Goal: Transaction & Acquisition: Book appointment/travel/reservation

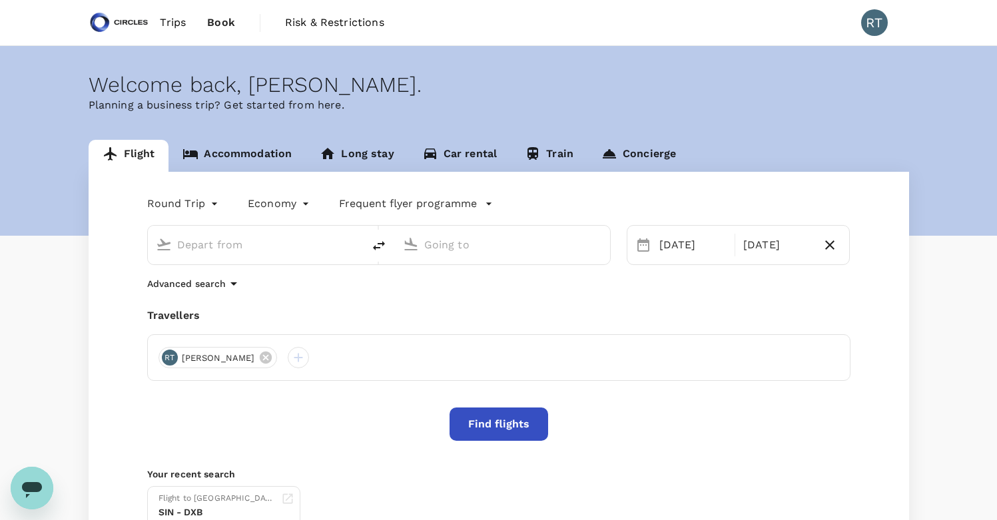
type input "Singapore Changi (SIN)"
type input "Dubai Intl (DXB)"
type input "Singapore Changi (SIN)"
type input "Dubai Intl (DXB)"
click at [259, 163] on link "Accommodation" at bounding box center [237, 156] width 137 height 32
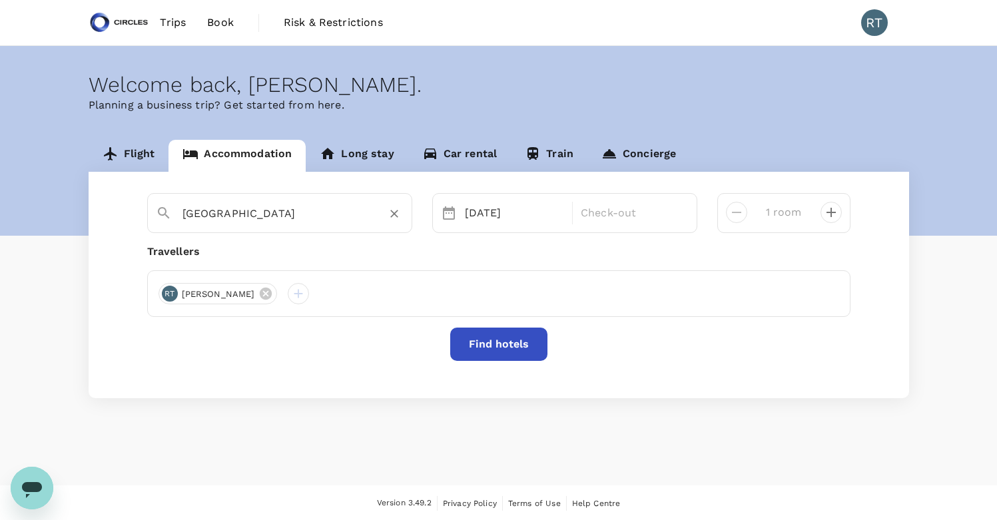
click at [324, 220] on input "Singapore" at bounding box center [275, 213] width 184 height 21
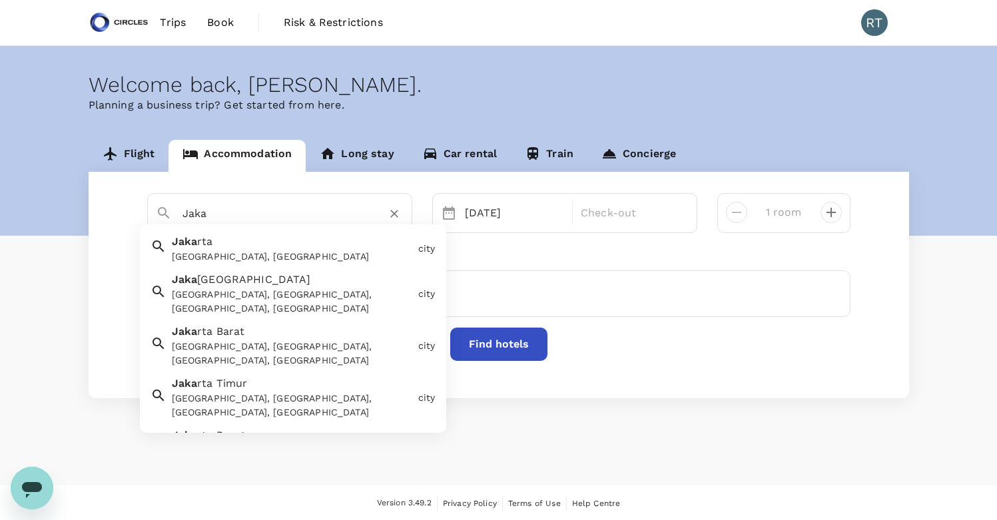
click at [268, 250] on div "[GEOGRAPHIC_DATA], [GEOGRAPHIC_DATA]" at bounding box center [292, 257] width 241 height 14
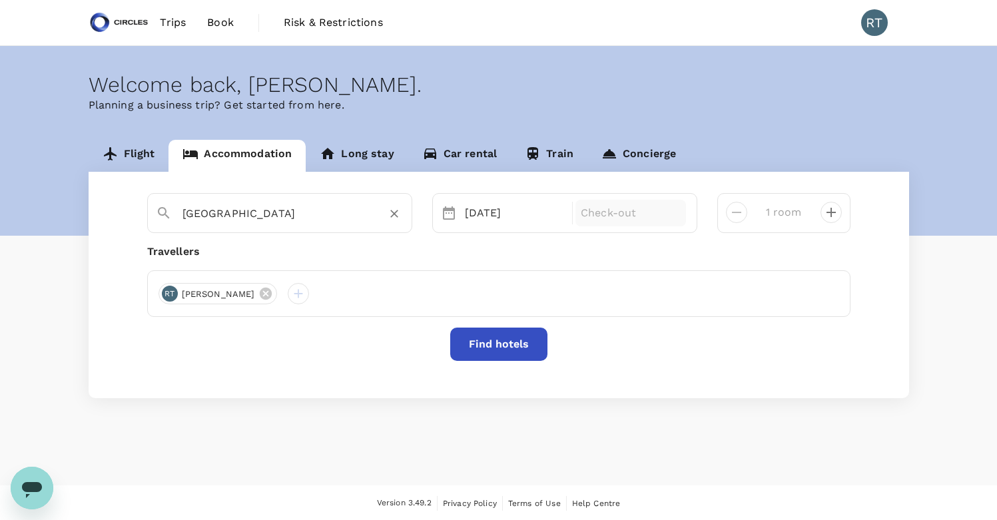
type input "[GEOGRAPHIC_DATA]"
click at [631, 221] on div "Check-out" at bounding box center [631, 213] width 111 height 27
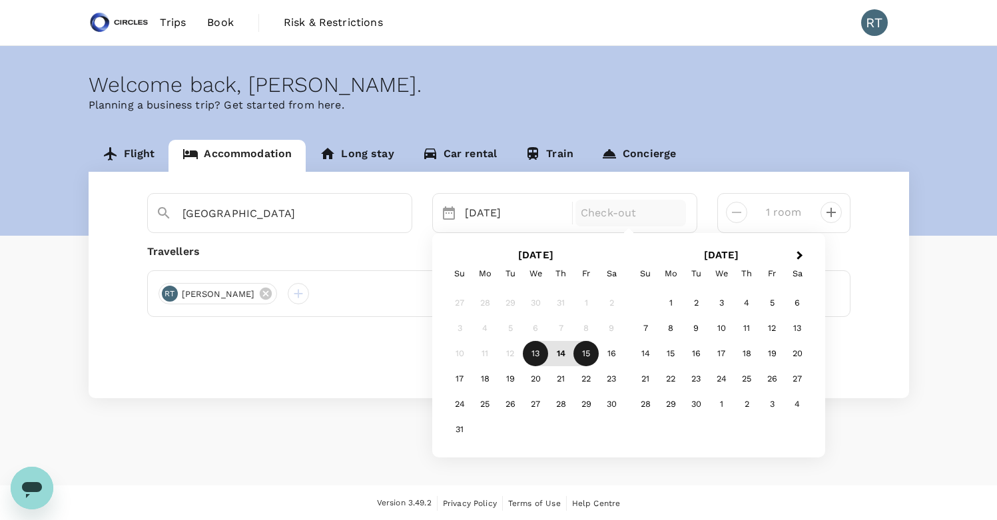
click at [586, 356] on div "15" at bounding box center [586, 354] width 25 height 25
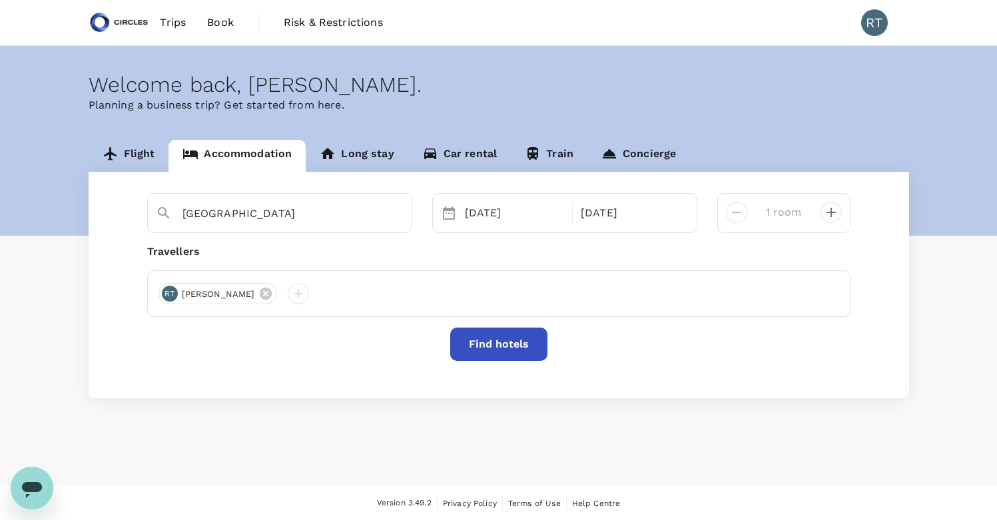
click at [492, 340] on button "Find hotels" at bounding box center [498, 344] width 97 height 33
click at [540, 343] on button "Find hotels" at bounding box center [498, 344] width 97 height 33
click at [502, 215] on div "[DATE]" at bounding box center [515, 213] width 111 height 27
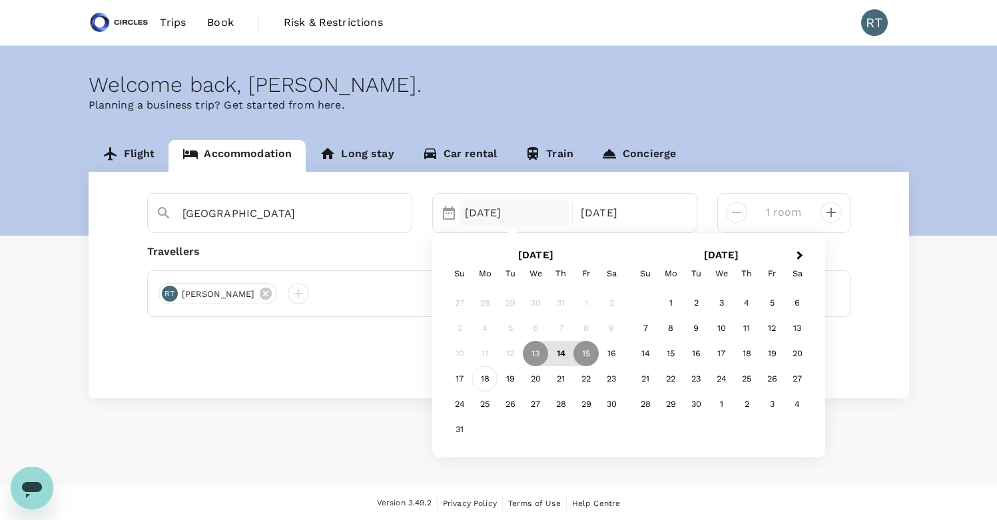
click at [491, 384] on div "18" at bounding box center [484, 379] width 25 height 25
click at [548, 384] on div "21" at bounding box center [560, 379] width 25 height 25
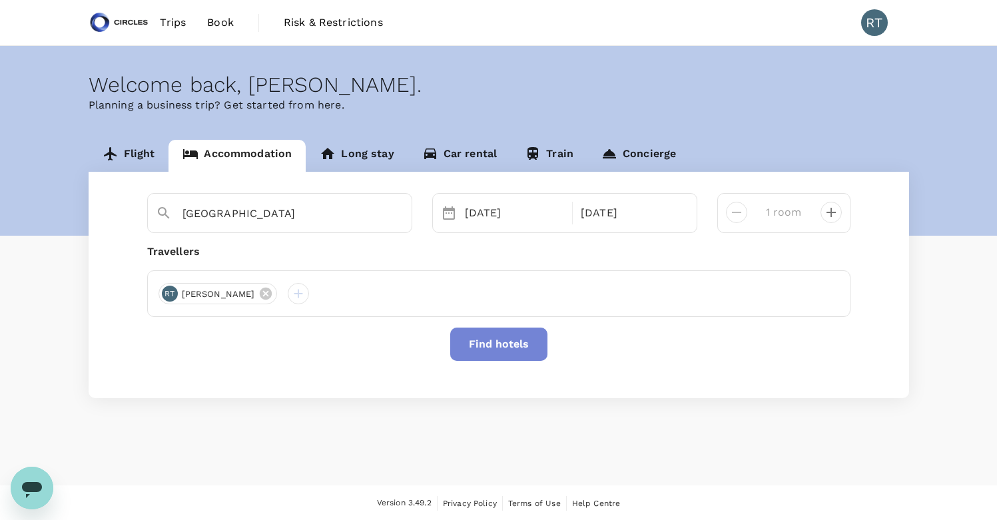
click at [508, 337] on button "Find hotels" at bounding box center [498, 344] width 97 height 33
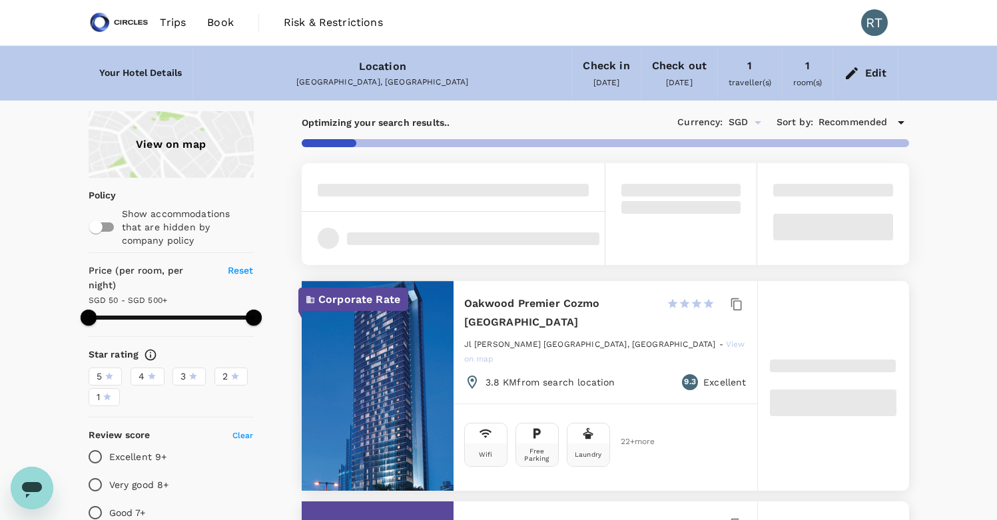
type input "499.41"
type input "18.41"
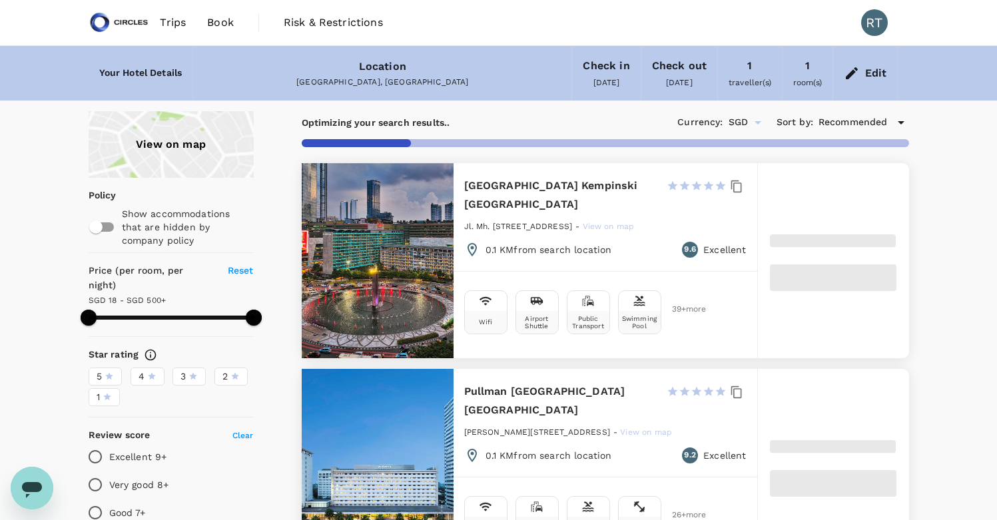
click at [171, 308] on span at bounding box center [171, 318] width 165 height 20
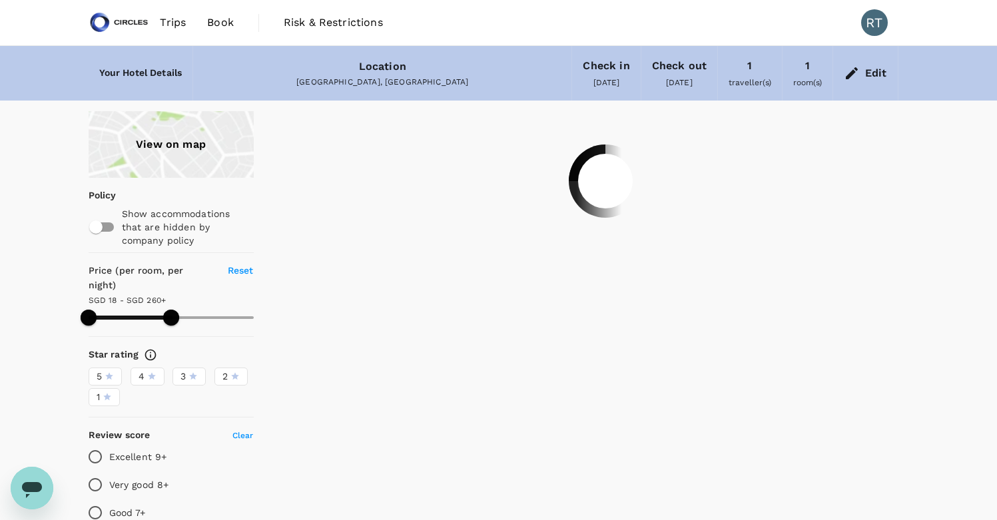
click at [147, 308] on span at bounding box center [171, 318] width 165 height 20
click at [132, 308] on span at bounding box center [171, 318] width 165 height 20
click at [117, 308] on span at bounding box center [171, 318] width 165 height 20
type input "102.41"
type input "38.41"
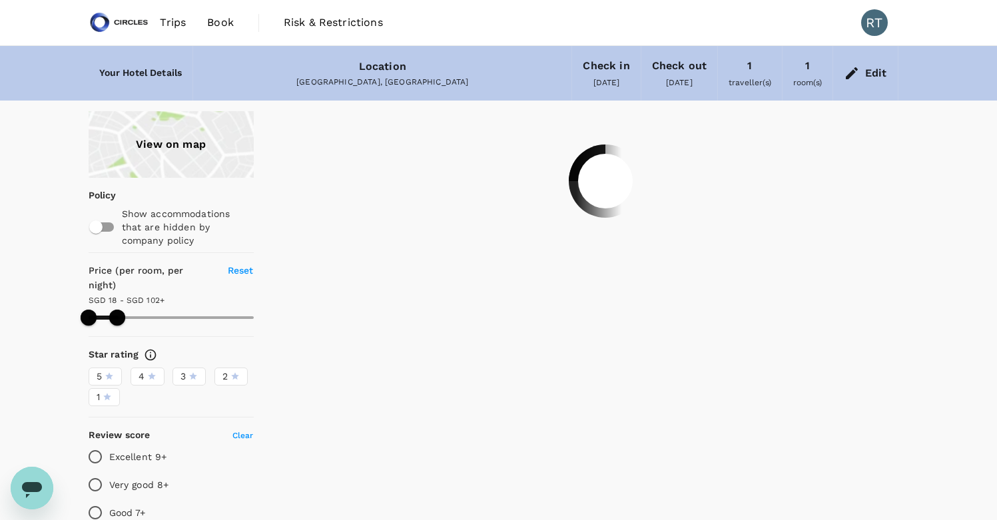
type input "102.41"
click at [95, 310] on span at bounding box center [89, 318] width 16 height 16
type input "38.41"
type input "102.41"
type input "38.41"
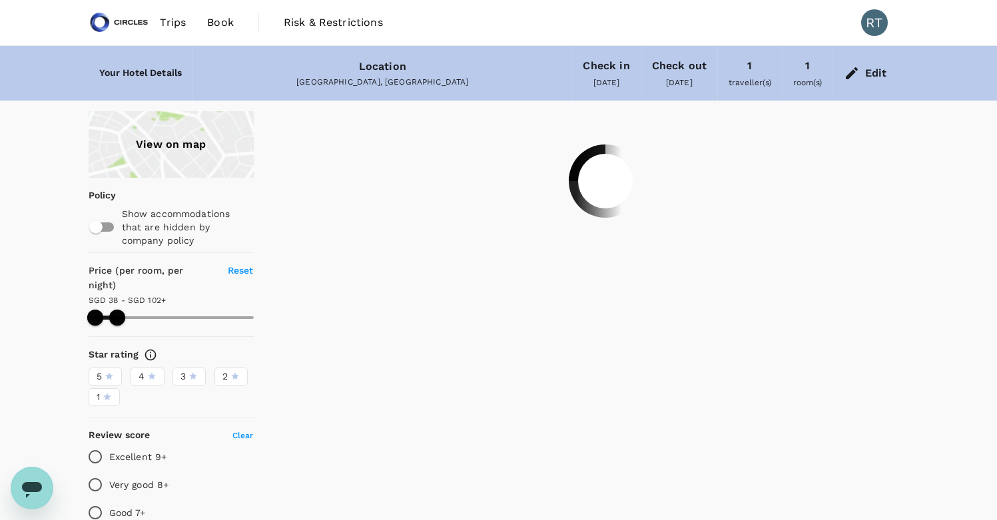
type input "102.41"
type input "38.41"
type input "102.41"
type input "38.41"
type input "95.41"
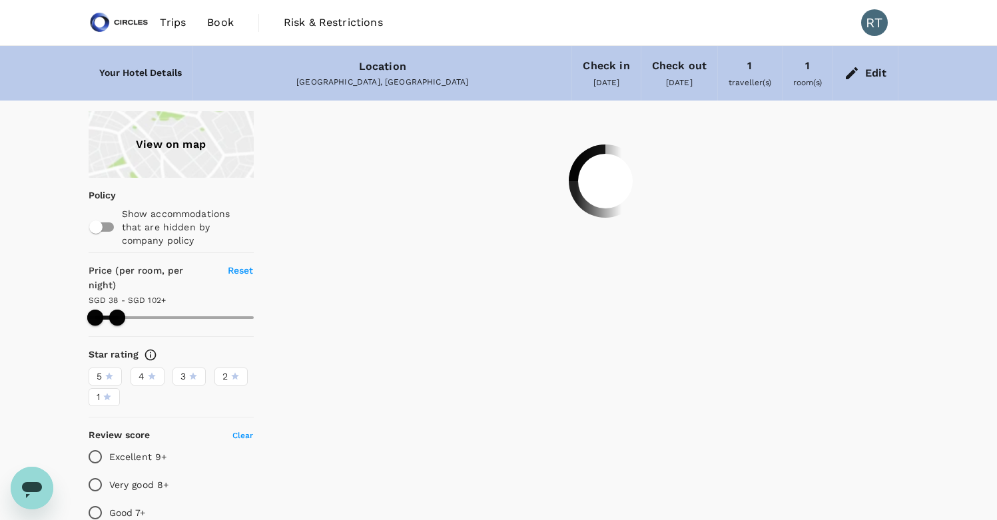
type input "38.41"
type input "95.41"
type input "38.41"
type input "93.41"
type input "38.41"
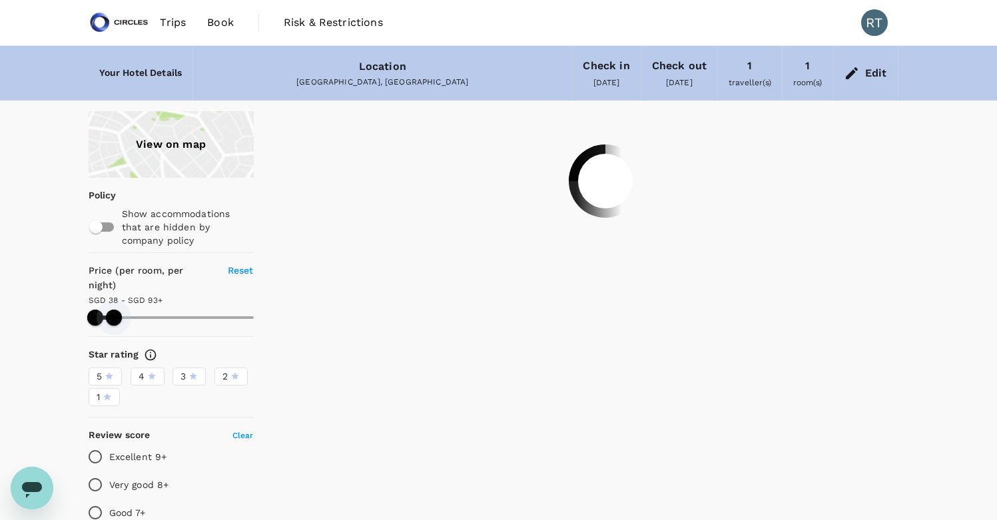
type input "93.41"
type input "38.41"
type input "93.41"
type input "38.41"
type input "91.41"
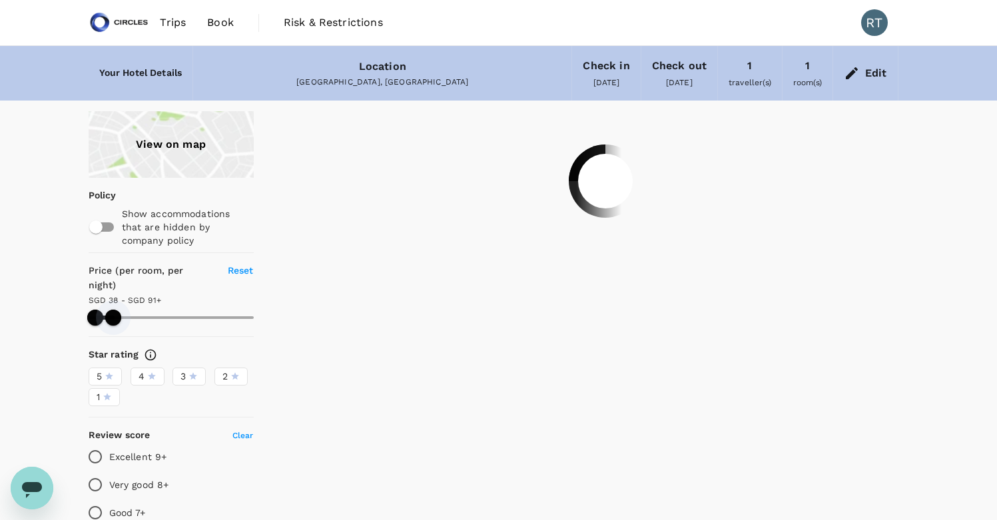
type input "38.41"
type input "91.41"
type input "38.41"
type input "91.41"
type input "38.41"
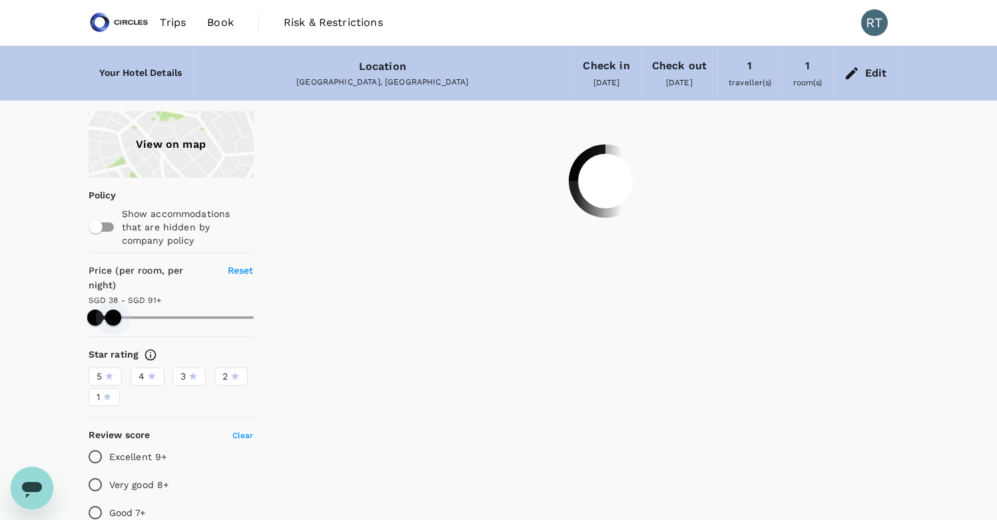
type input "89.41"
type input "38.41"
type input "89.41"
click at [113, 310] on span at bounding box center [113, 318] width 16 height 16
type input "38.41"
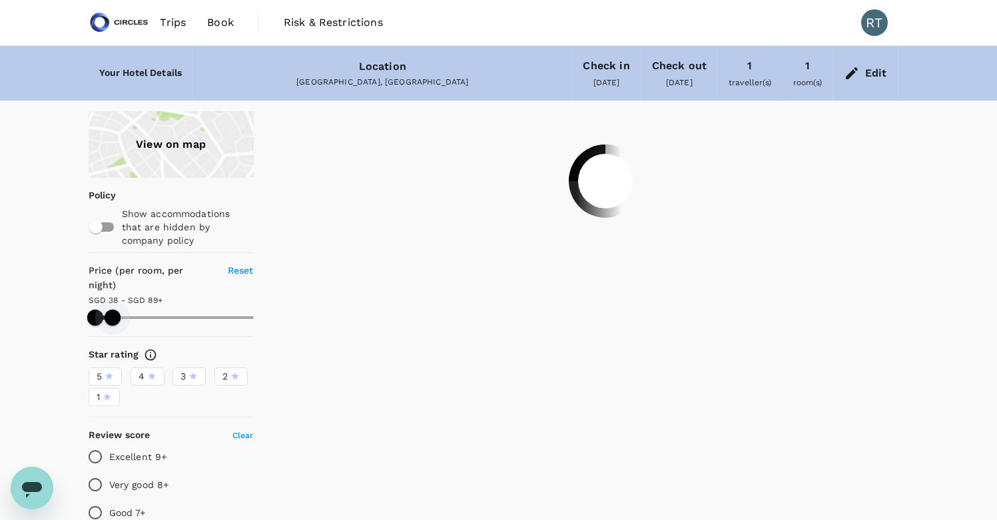
type input "89.41"
type input "38.41"
type input "89.41"
type input "38.41"
type input "89.41"
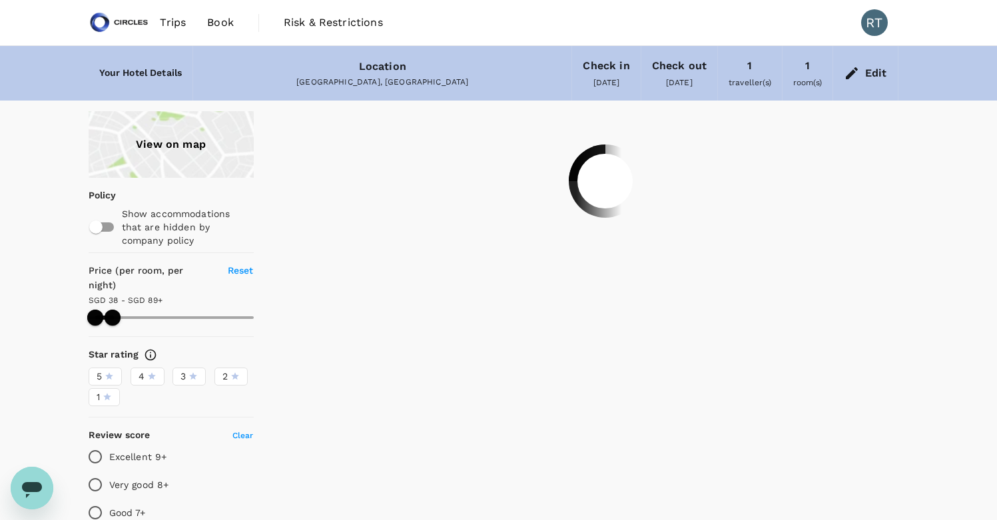
type input "37.74"
type input "88.74"
type input "37.74"
type input "88.74"
type input "37.74"
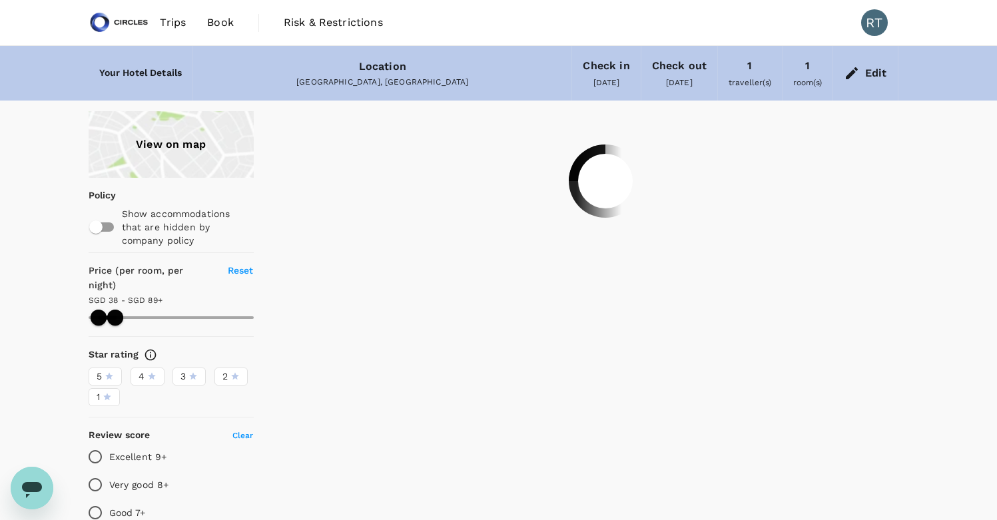
type input "88.74"
type input "37.74"
type input "88.74"
type input "37.74"
type input "88.74"
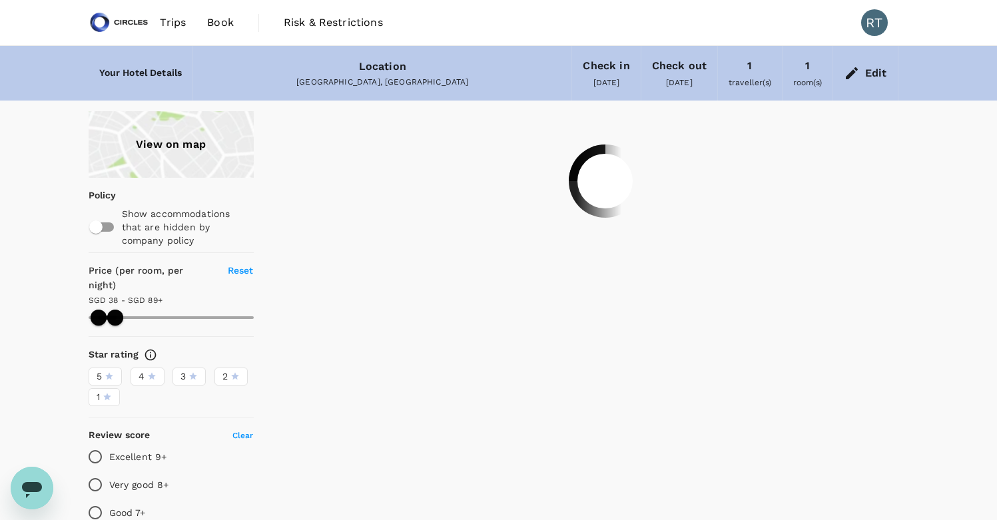
type input "37.74"
type input "88.74"
type input "37.74"
type input "88.74"
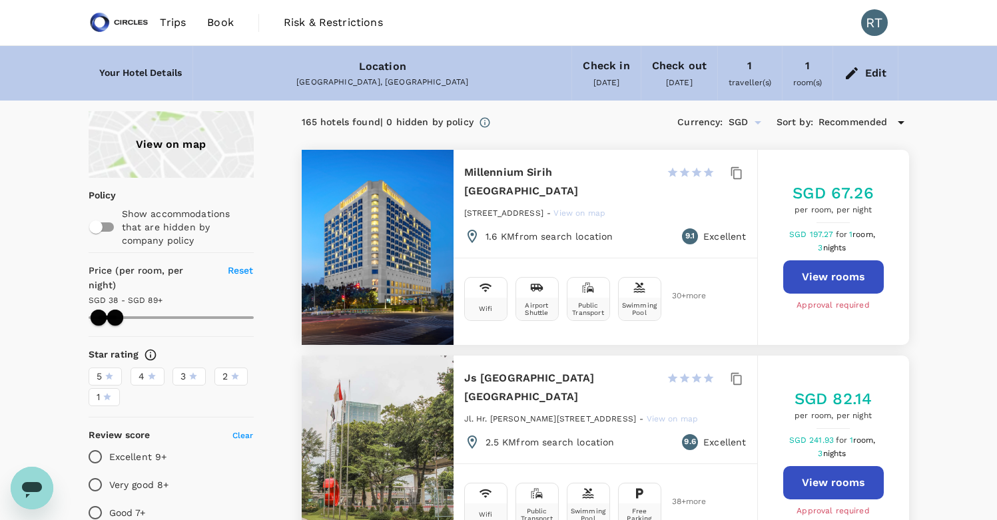
click at [169, 138] on div "View on map" at bounding box center [171, 144] width 165 height 67
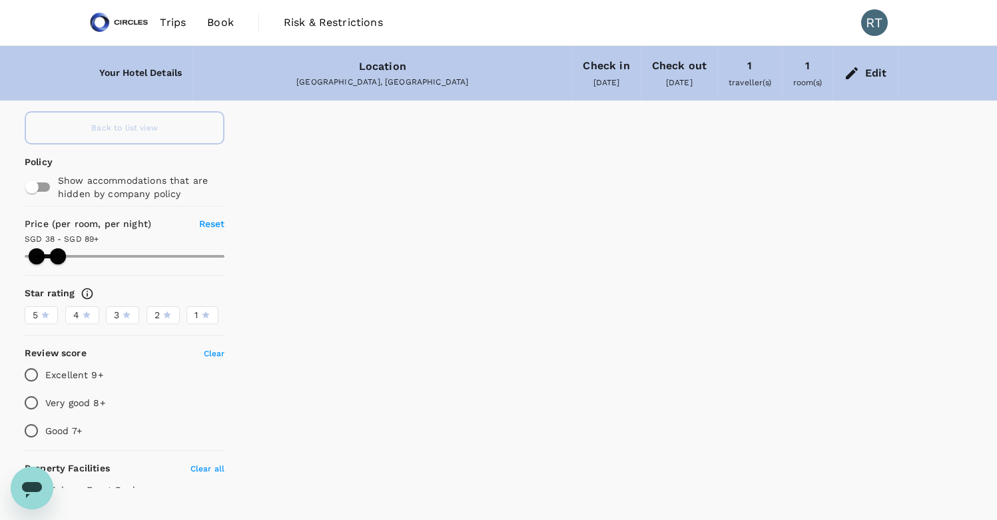
type input "37.74"
type input "88.74"
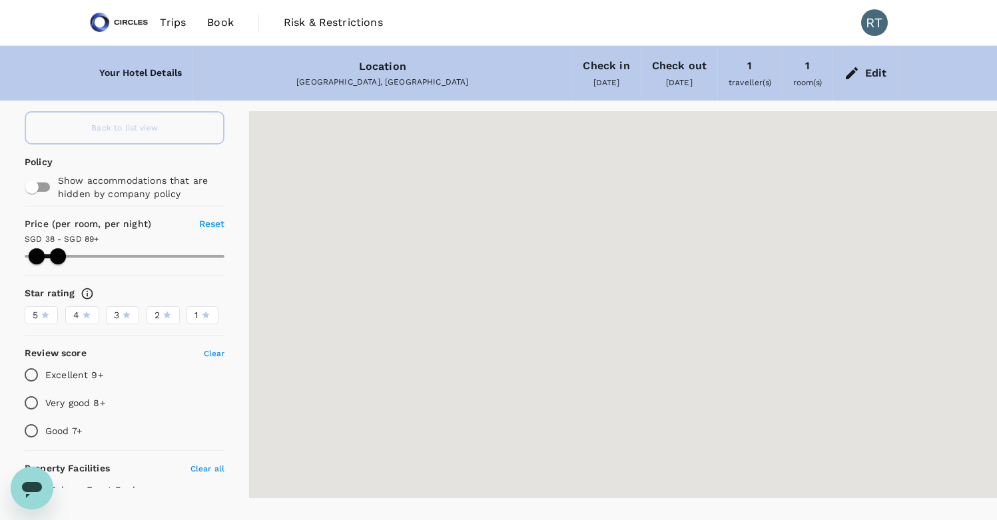
type input "37.74"
type input "88.74"
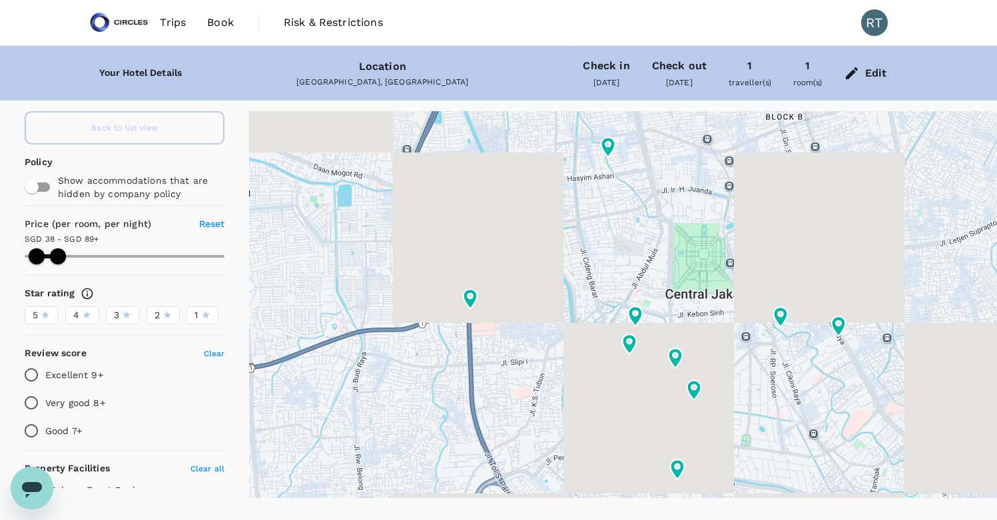
type input "37.74"
type input "88.74"
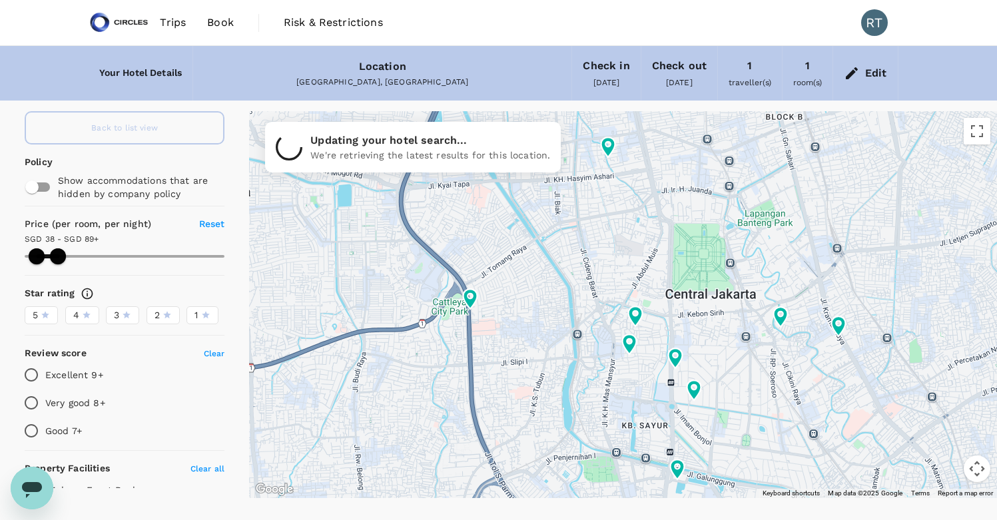
type input "37.74"
type input "88.74"
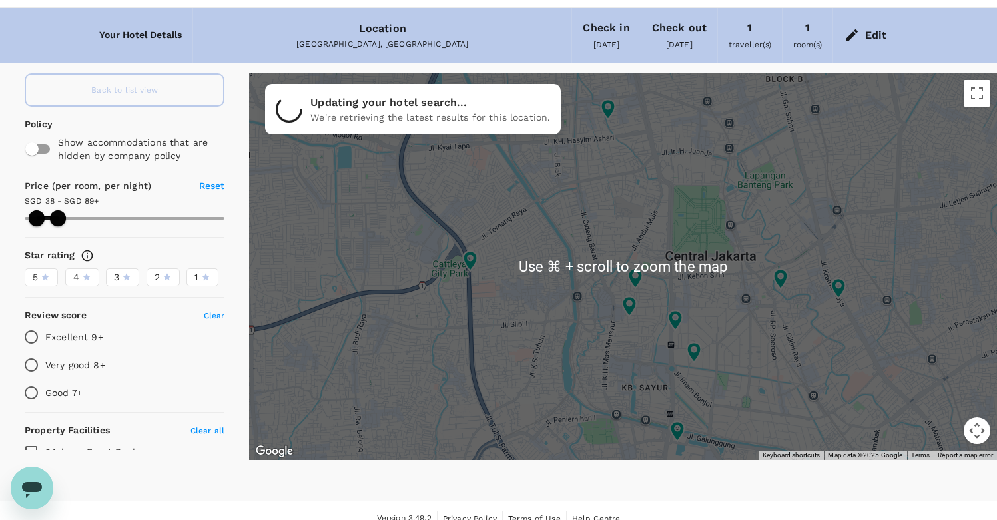
scroll to position [54, 0]
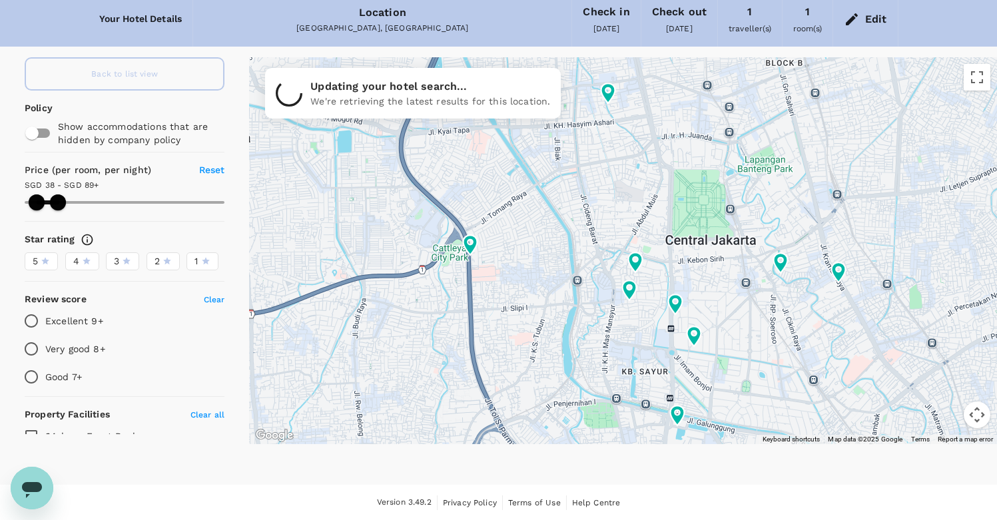
type input "37.74"
type input "88.74"
type input "37.74"
type input "88.74"
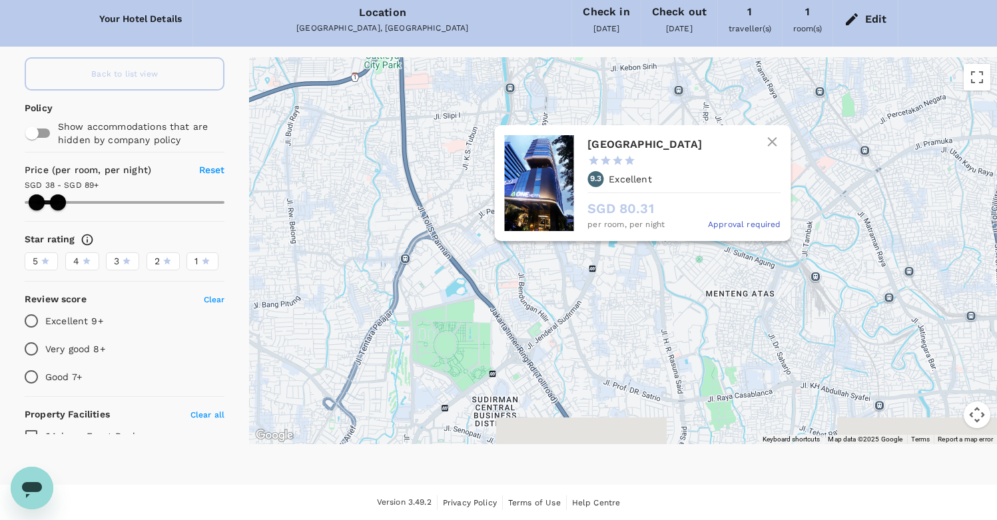
drag, startPoint x: 751, startPoint y: 332, endPoint x: 674, endPoint y: 126, distance: 220.5
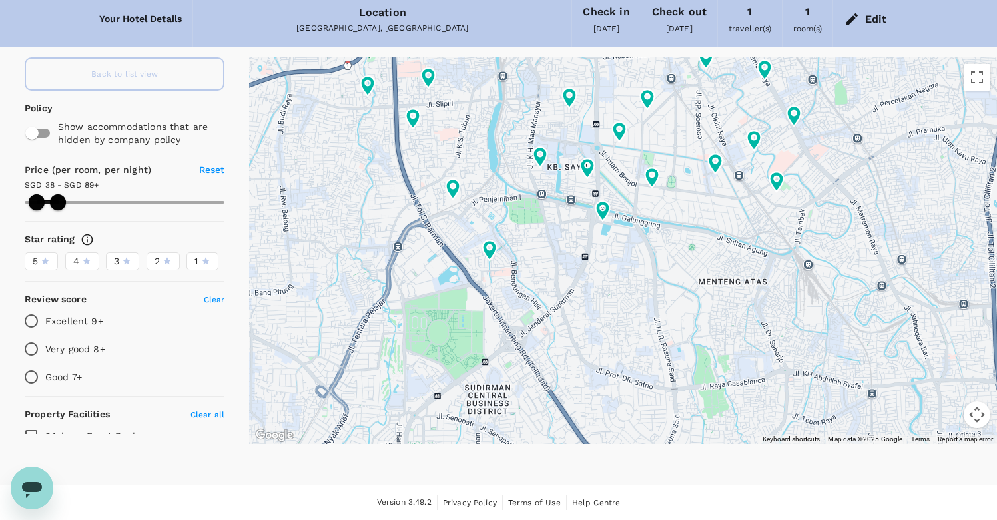
type input "37.74"
type input "88.74"
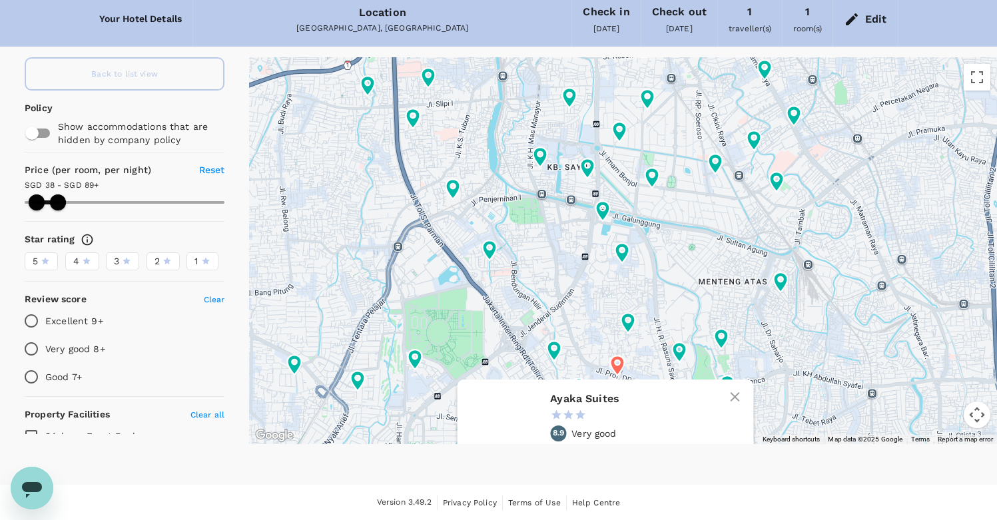
type input "37.74"
type input "88.74"
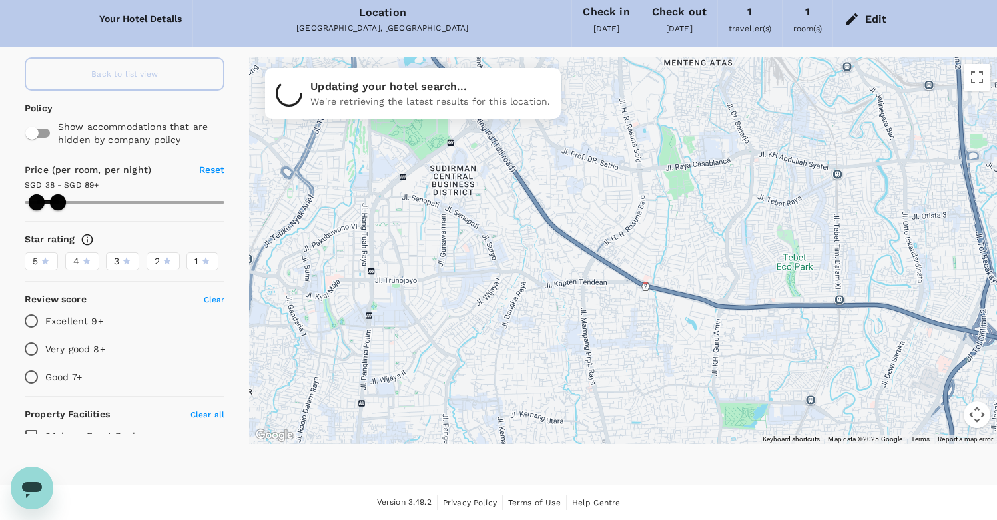
drag, startPoint x: 736, startPoint y: 346, endPoint x: 702, endPoint y: 126, distance: 223.3
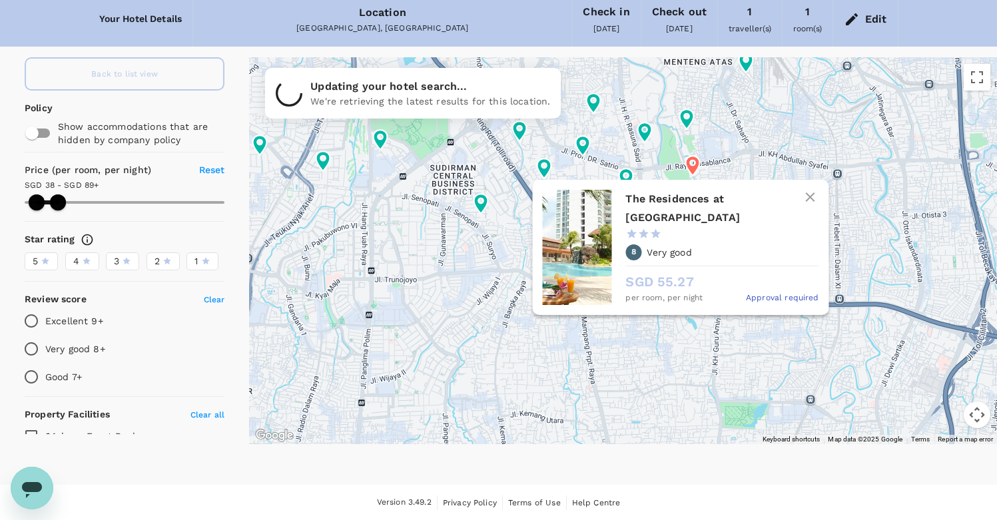
type input "37.74"
type input "88.74"
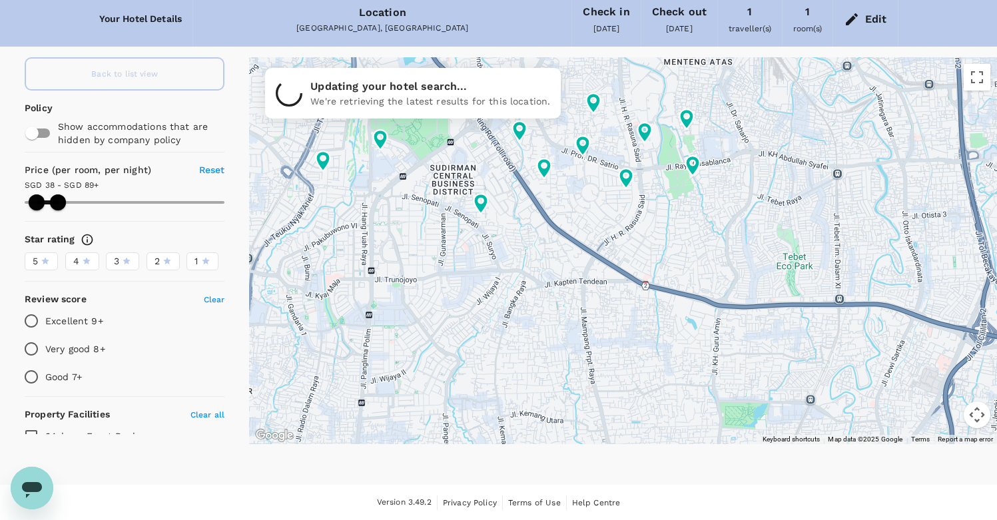
type input "37.74"
type input "88.74"
type input "37.74"
type input "88.74"
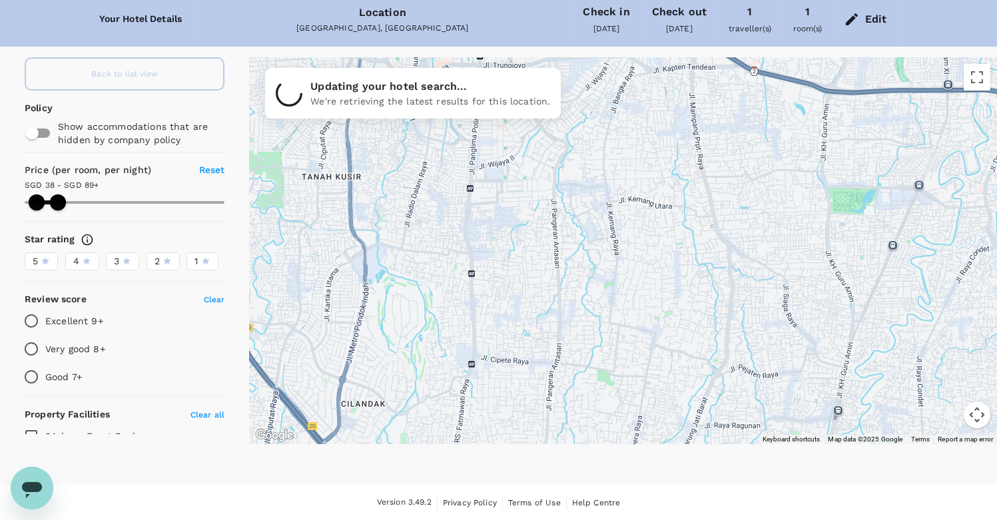
drag, startPoint x: 645, startPoint y: 366, endPoint x: 752, endPoint y: 151, distance: 239.9
type input "37.74"
type input "88.74"
type input "37.74"
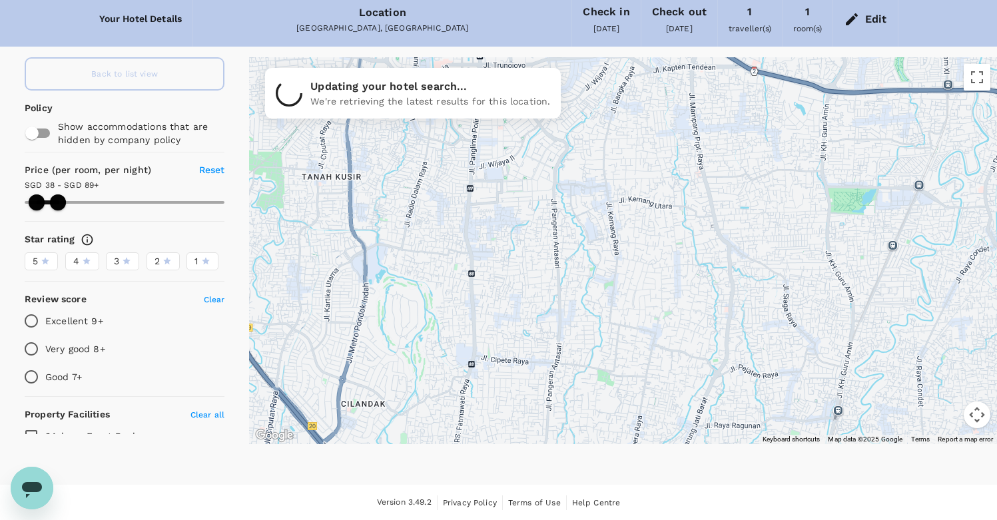
type input "88.74"
type input "37.74"
type input "88.74"
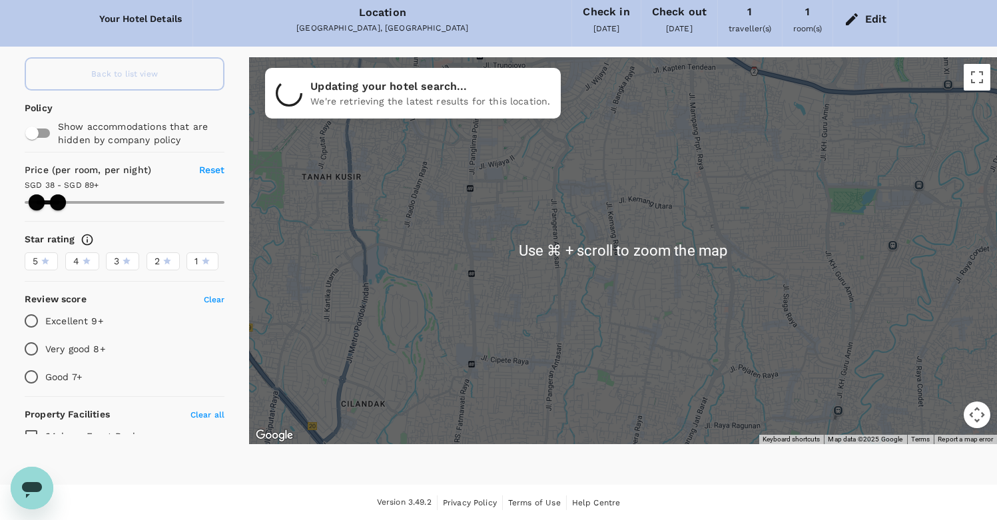
scroll to position [0, 0]
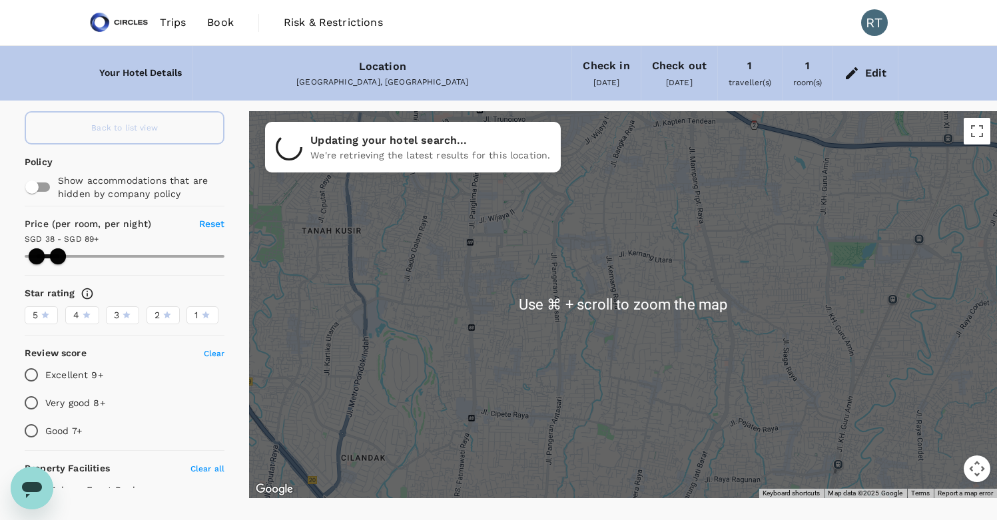
type input "37.74"
type input "88.74"
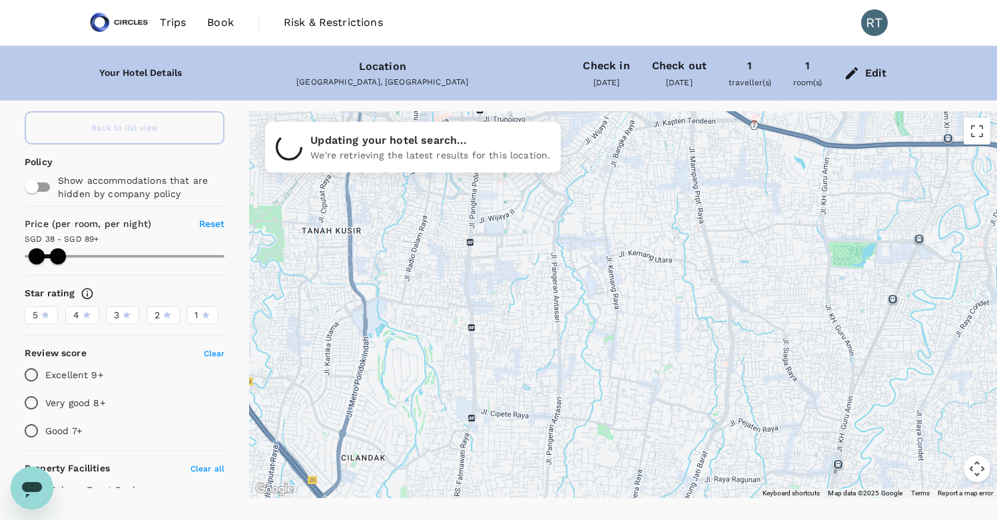
type input "37.74"
type input "88.74"
type input "37.74"
type input "88.74"
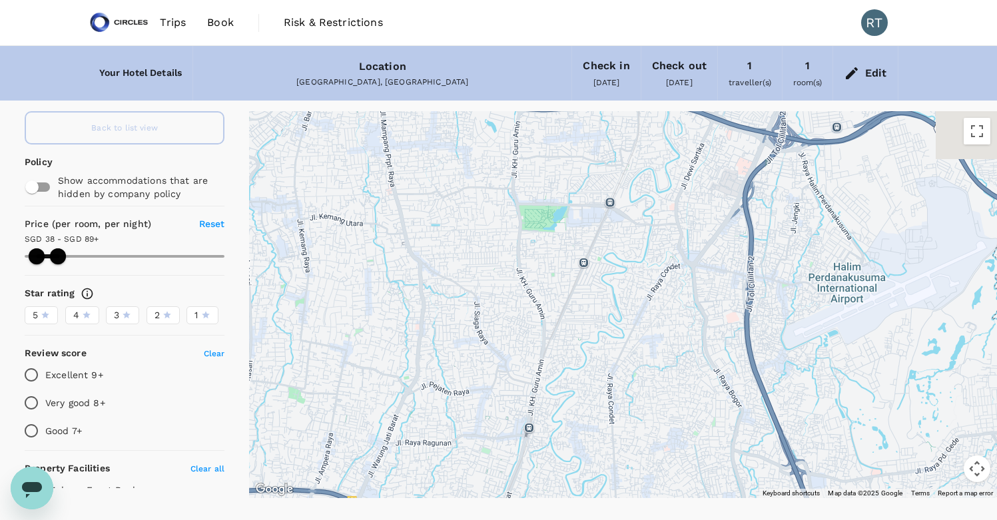
drag, startPoint x: 702, startPoint y: 301, endPoint x: 391, endPoint y: 265, distance: 312.7
click at [391, 265] on div at bounding box center [623, 304] width 748 height 387
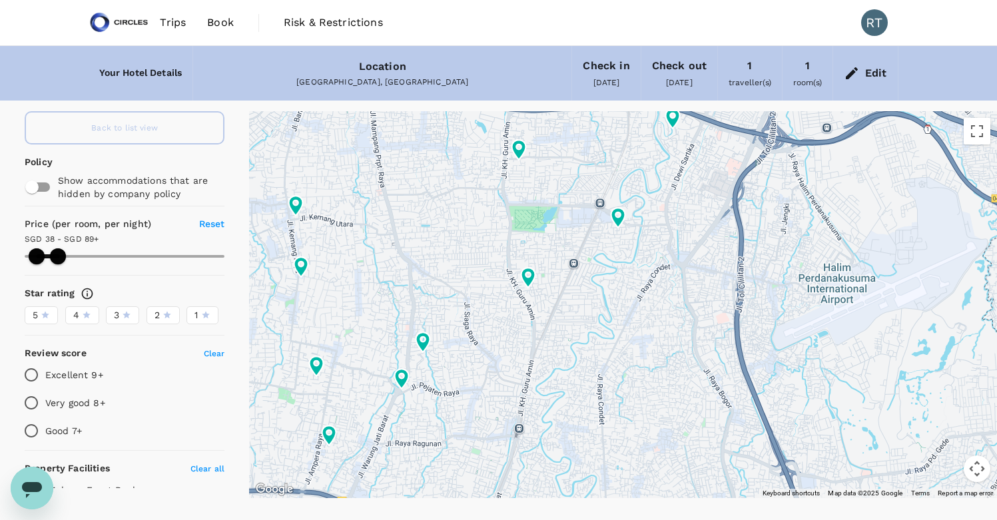
type input "37.74"
type input "88.74"
type input "37.74"
type input "88.74"
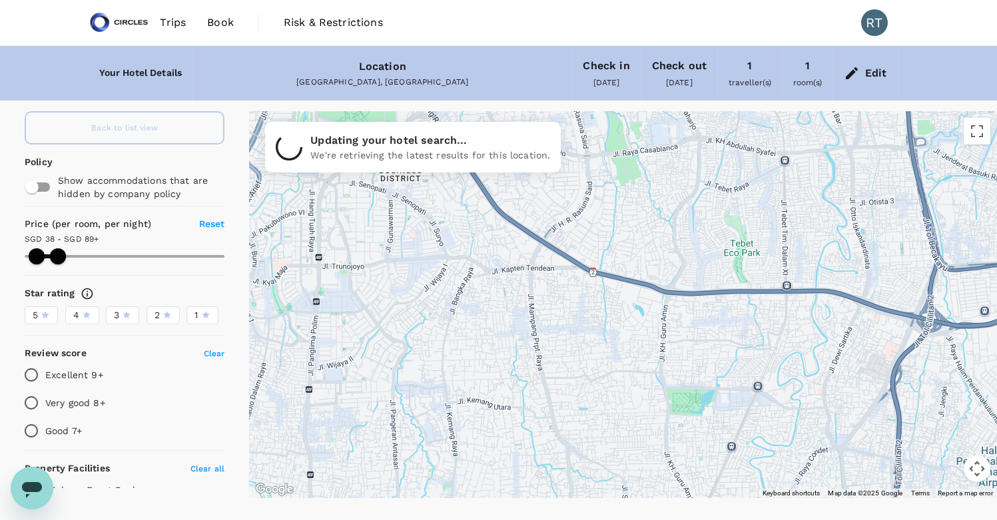
drag, startPoint x: 326, startPoint y: 244, endPoint x: 486, endPoint y: 430, distance: 245.2
click at [488, 430] on div at bounding box center [623, 304] width 748 height 387
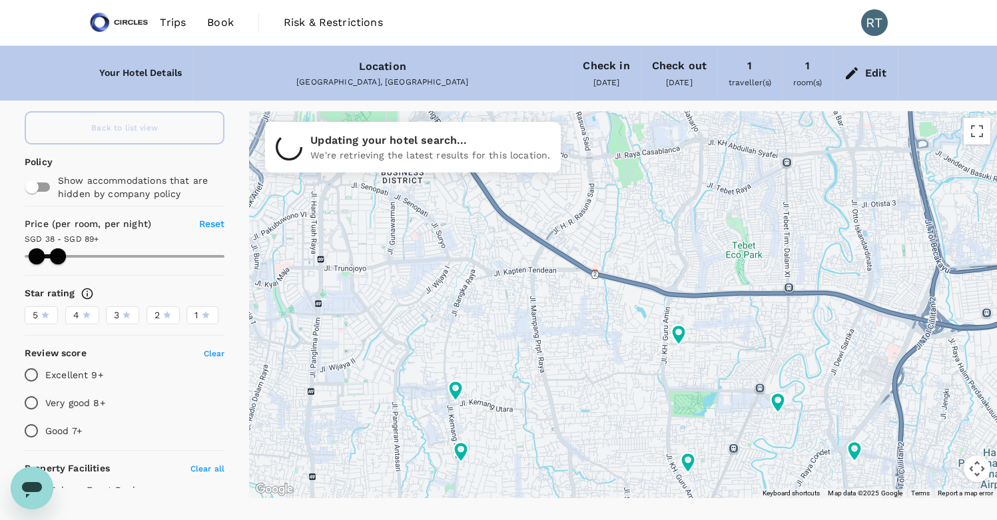
type input "37.74"
type input "88.74"
type input "37.74"
type input "88.74"
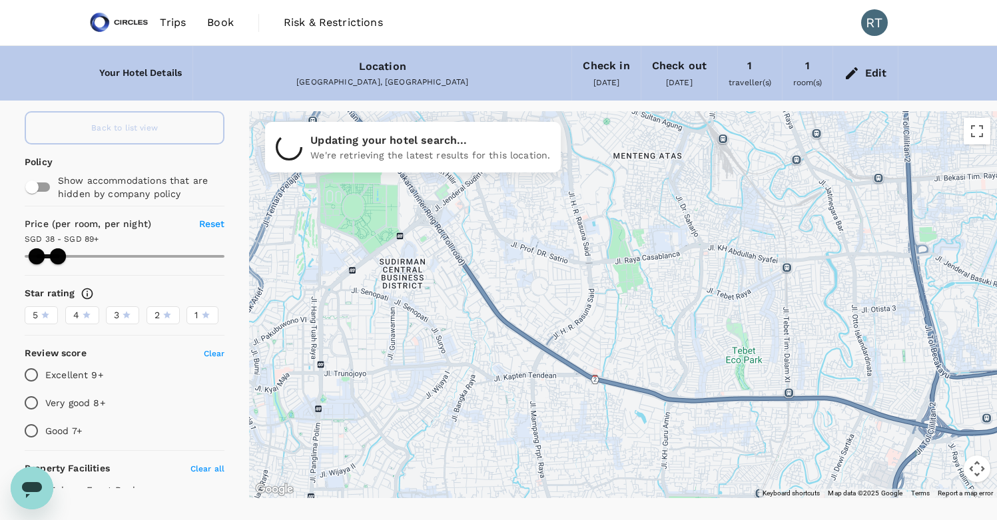
drag, startPoint x: 530, startPoint y: 324, endPoint x: 530, endPoint y: 431, distance: 107.3
click at [530, 431] on div at bounding box center [623, 304] width 748 height 387
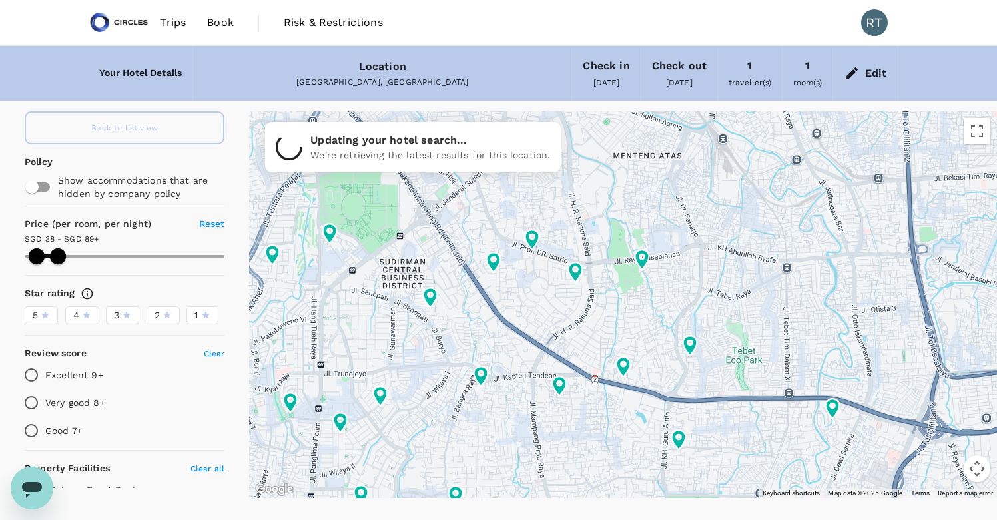
type input "37.74"
type input "88.74"
type input "37.74"
type input "88.74"
type input "37.74"
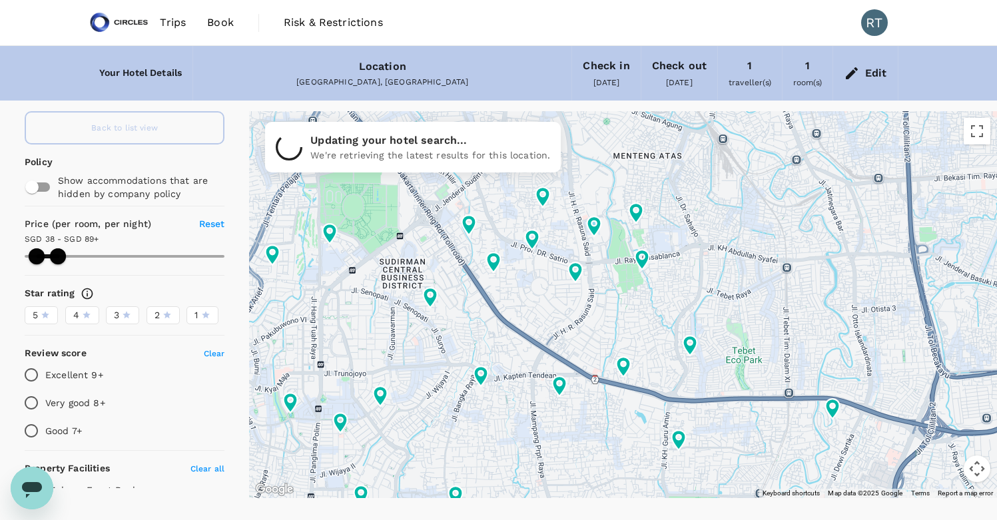
type input "88.74"
type input "37.74"
type input "88.74"
type input "37.74"
type input "88.74"
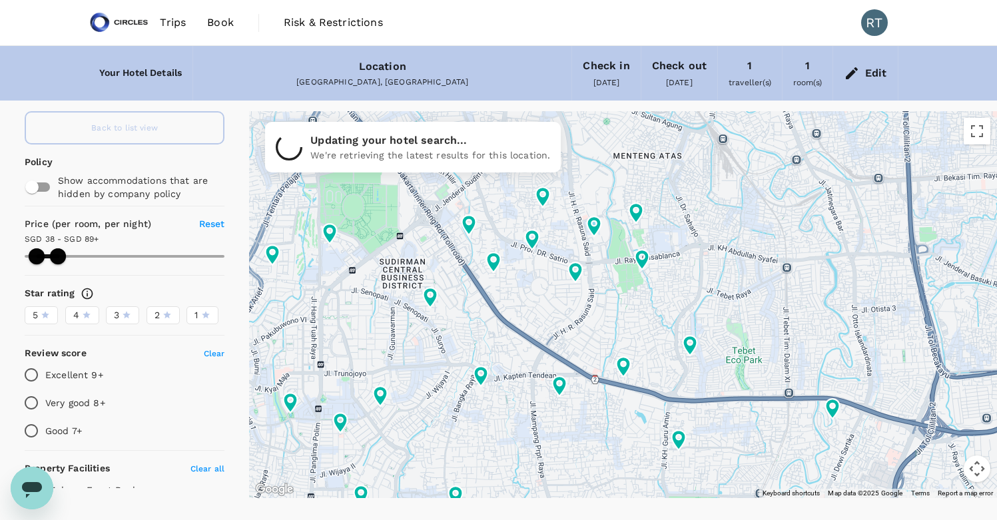
type input "37.74"
type input "88.74"
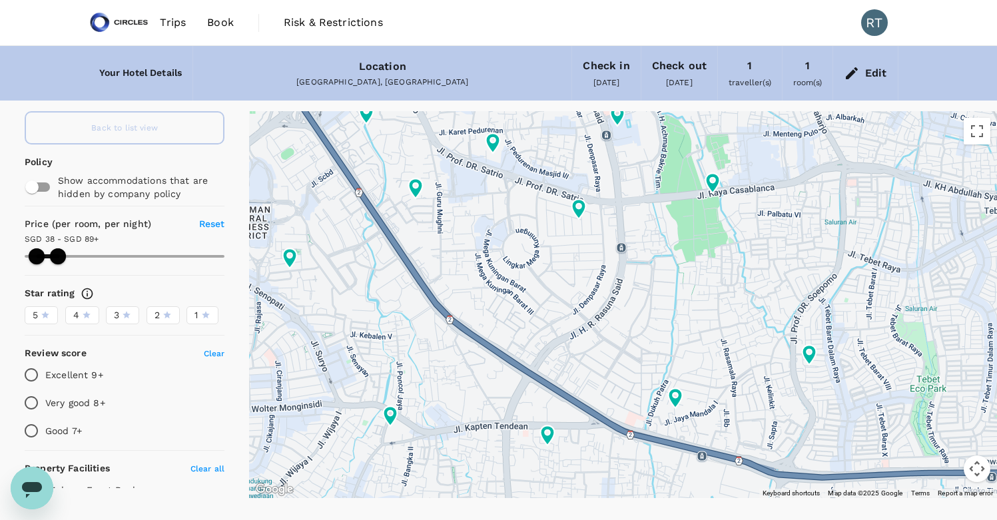
type input "37.74"
type input "88.74"
type input "37.74"
type input "88.74"
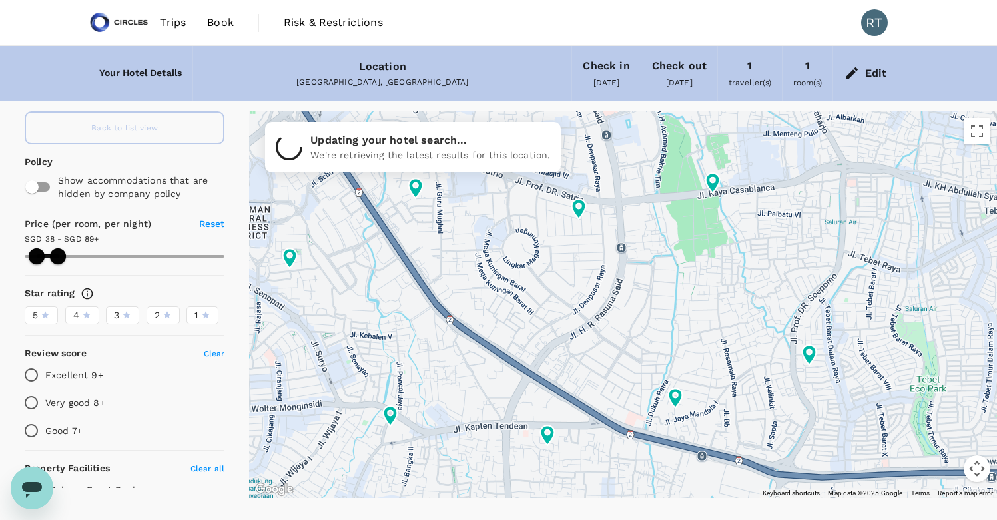
type input "37.74"
type input "88.74"
type input "37.74"
type input "88.74"
type input "37.74"
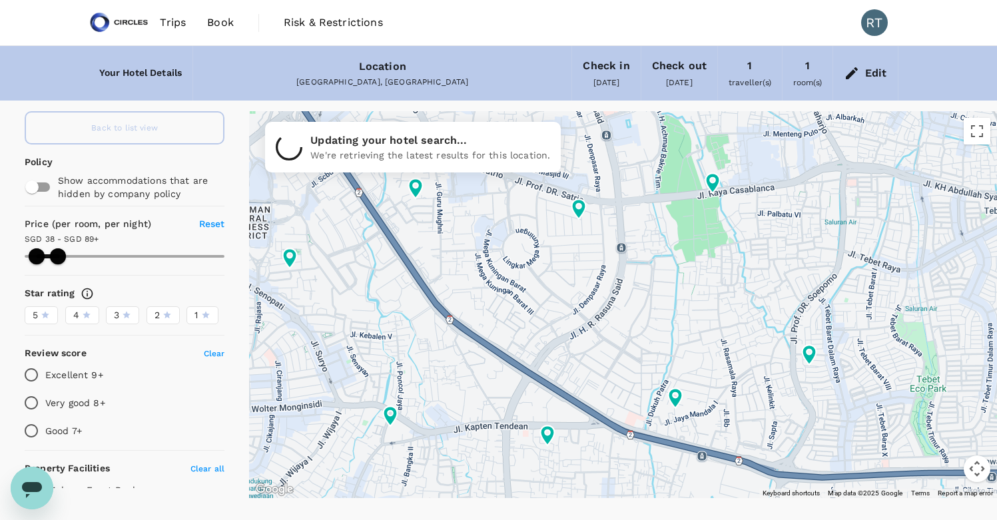
type input "88.74"
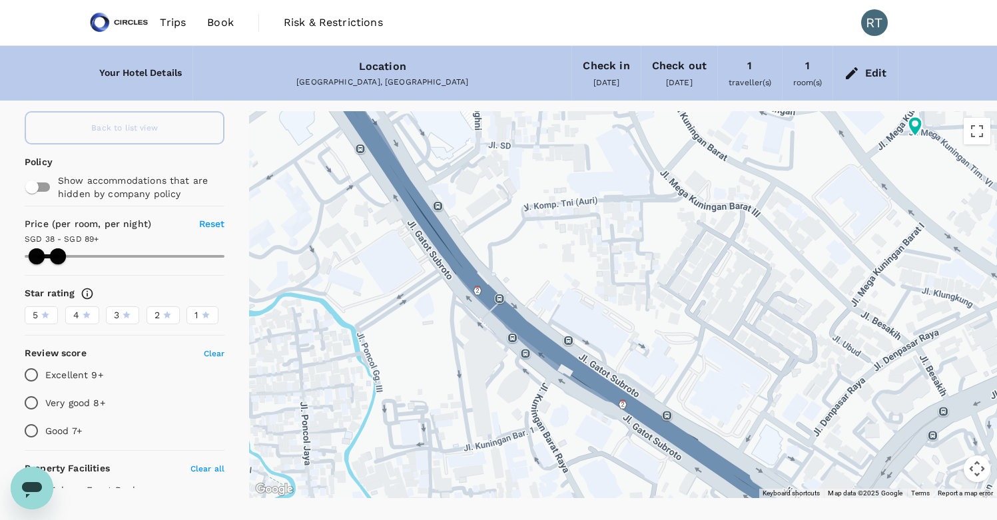
type input "37.74"
type input "88.74"
type input "37.74"
type input "88.74"
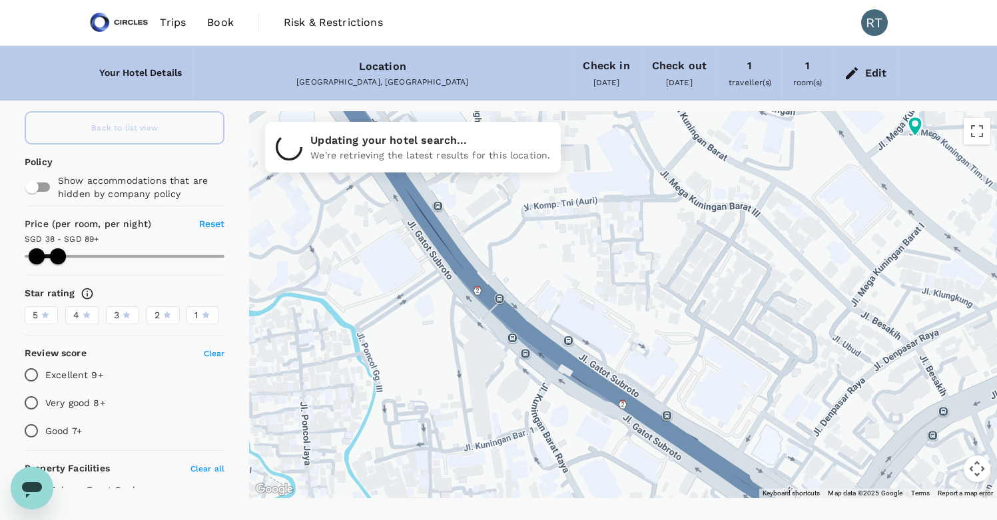
type input "37.74"
type input "88.74"
type input "37.74"
type input "88.74"
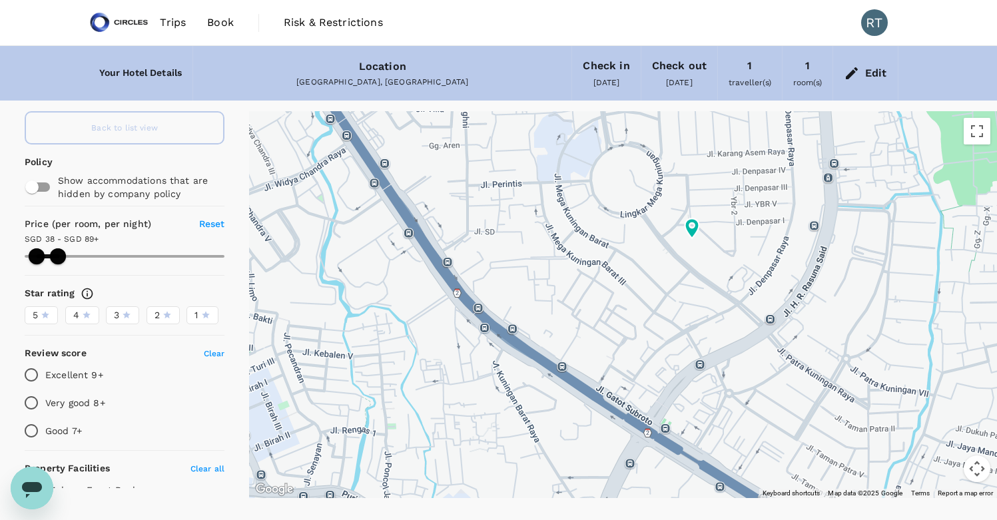
type input "37.74"
type input "88.74"
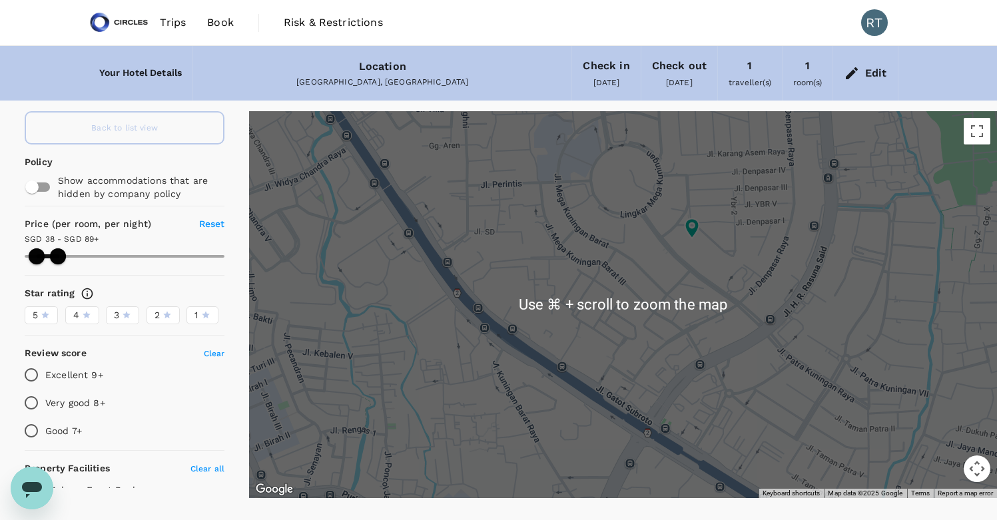
type input "37.74"
type input "88.74"
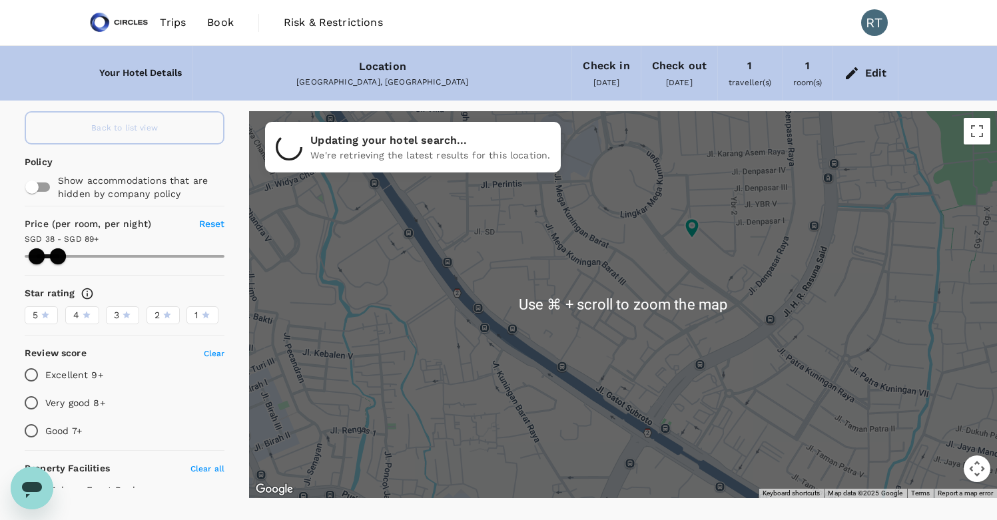
type input "37.74"
type input "88.74"
type input "37.74"
type input "88.74"
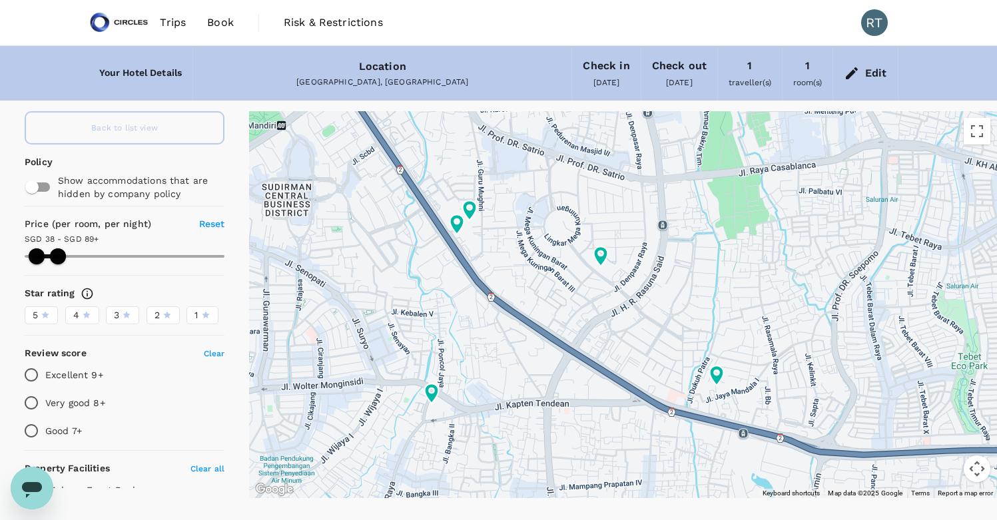
type input "37.74"
type input "88.74"
type input "37.74"
type input "88.74"
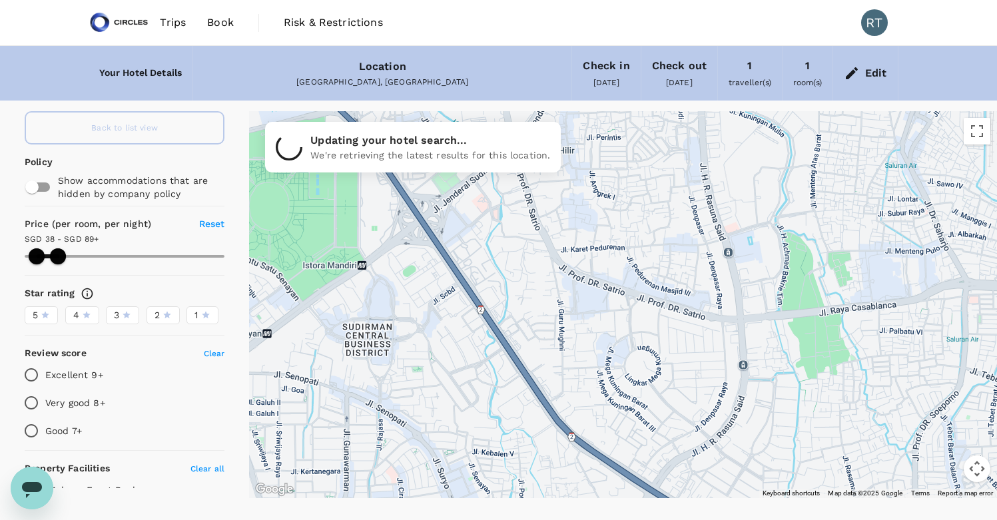
drag, startPoint x: 421, startPoint y: 215, endPoint x: 502, endPoint y: 356, distance: 163.0
click at [502, 356] on div at bounding box center [623, 304] width 748 height 387
type input "37.74"
type input "88.74"
type input "37.74"
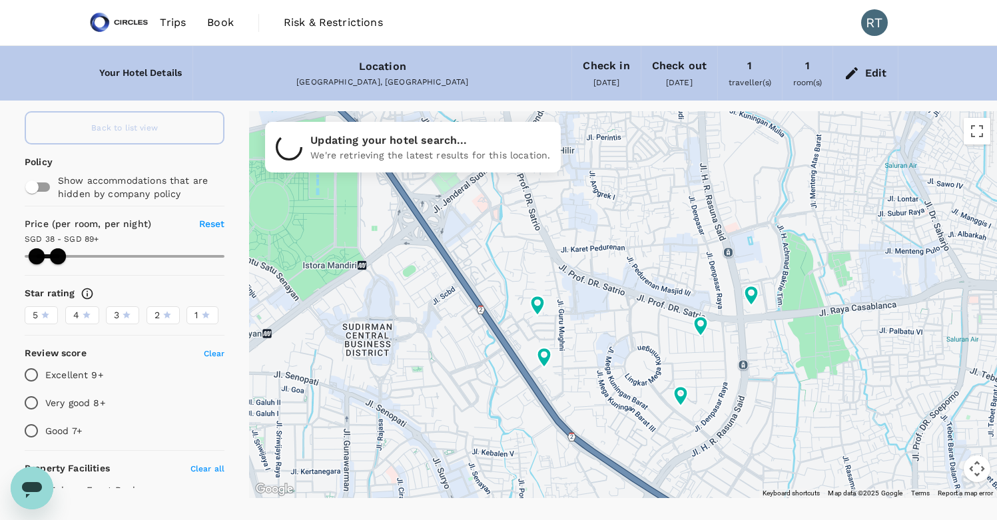
type input "88.74"
type input "37.74"
type input "88.74"
type input "37.74"
type input "88.74"
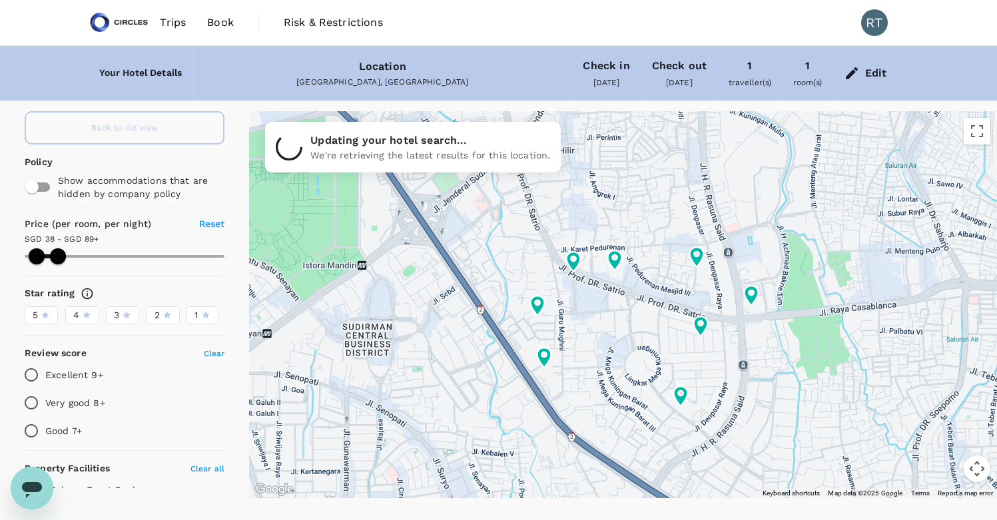
type input "37.74"
type input "88.74"
type input "37.74"
type input "88.74"
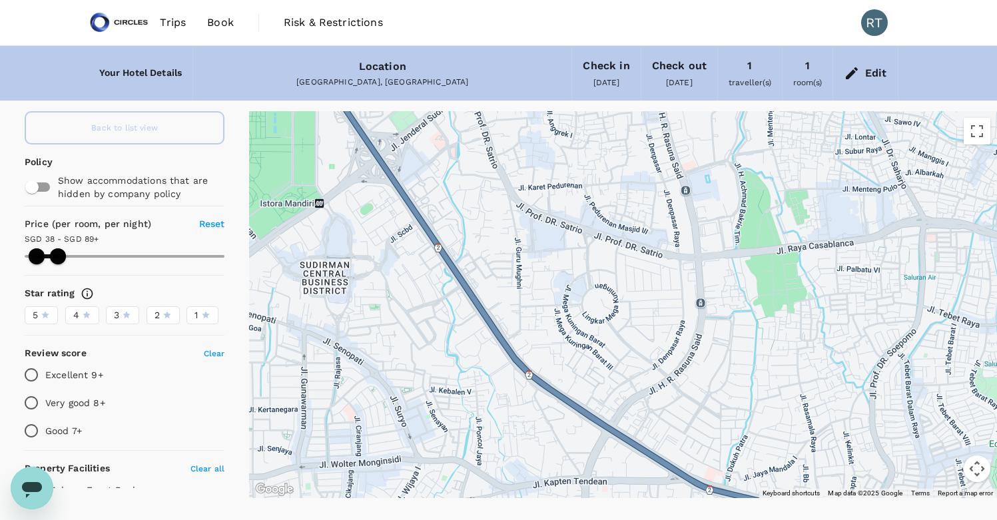
drag, startPoint x: 515, startPoint y: 288, endPoint x: 472, endPoint y: 226, distance: 75.2
click at [472, 226] on div at bounding box center [623, 304] width 748 height 387
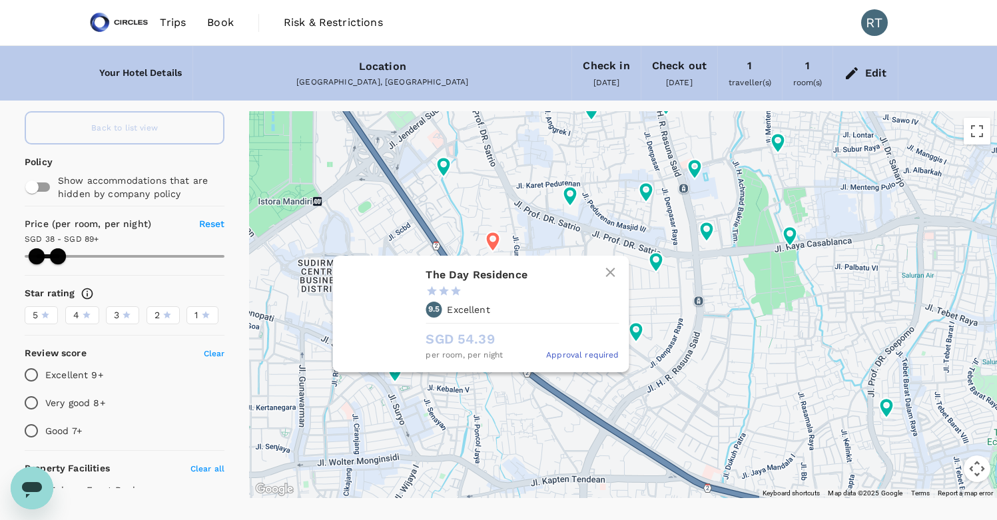
type input "37.74"
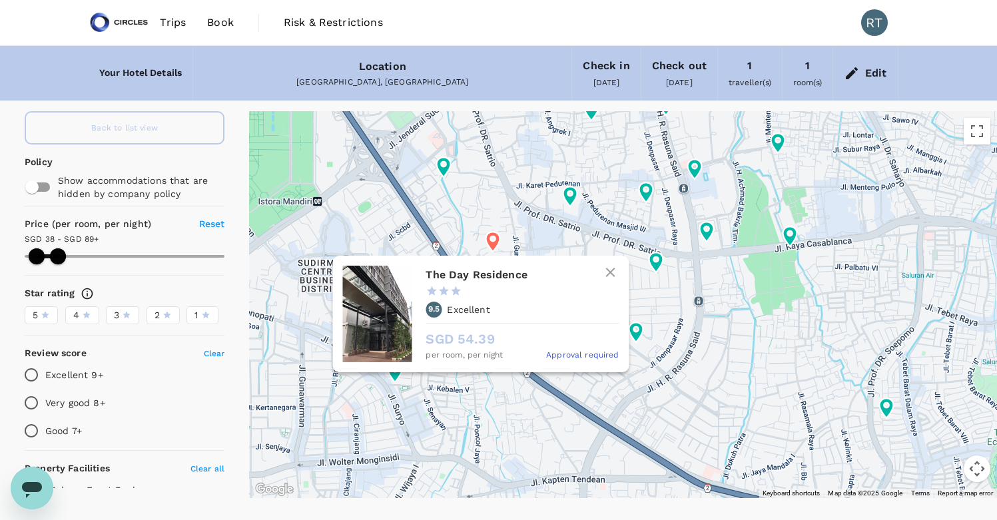
type input "88.74"
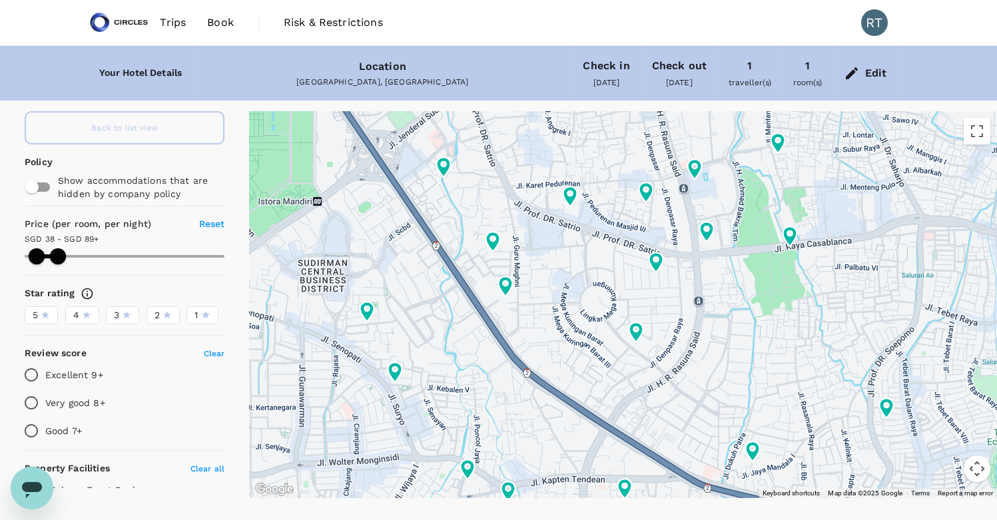
type input "37.74"
type input "88.74"
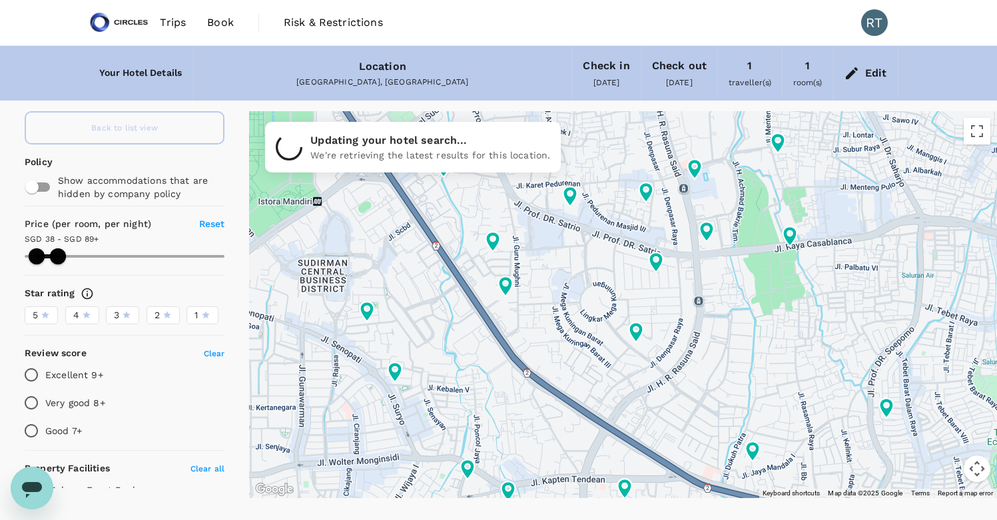
type input "37.74"
type input "88.74"
type input "37.74"
type input "88.74"
type input "37.74"
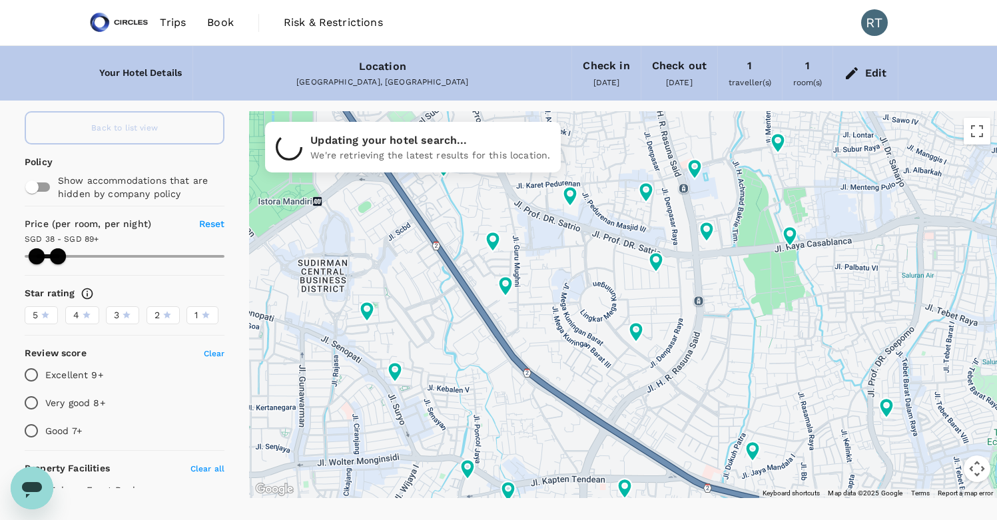
type input "88.74"
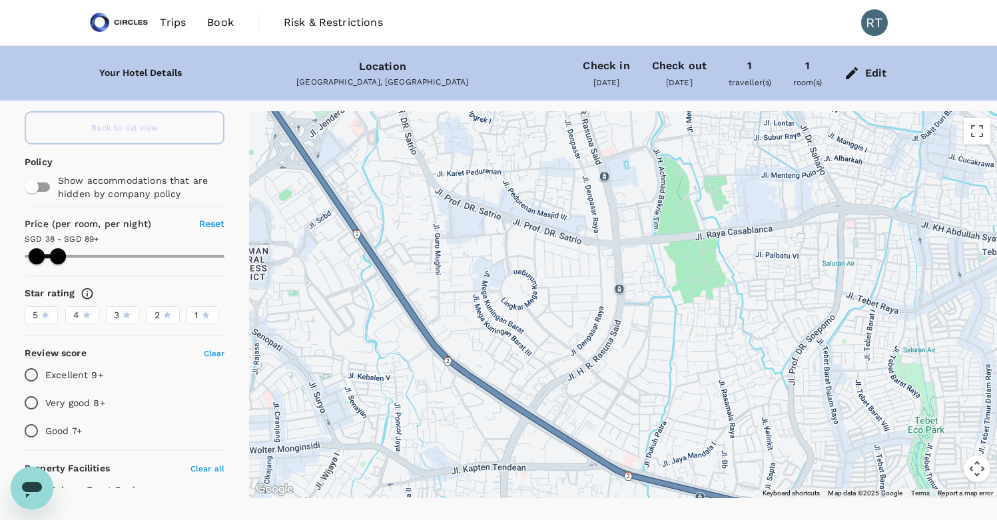
drag, startPoint x: 679, startPoint y: 423, endPoint x: 594, endPoint y: 411, distance: 86.1
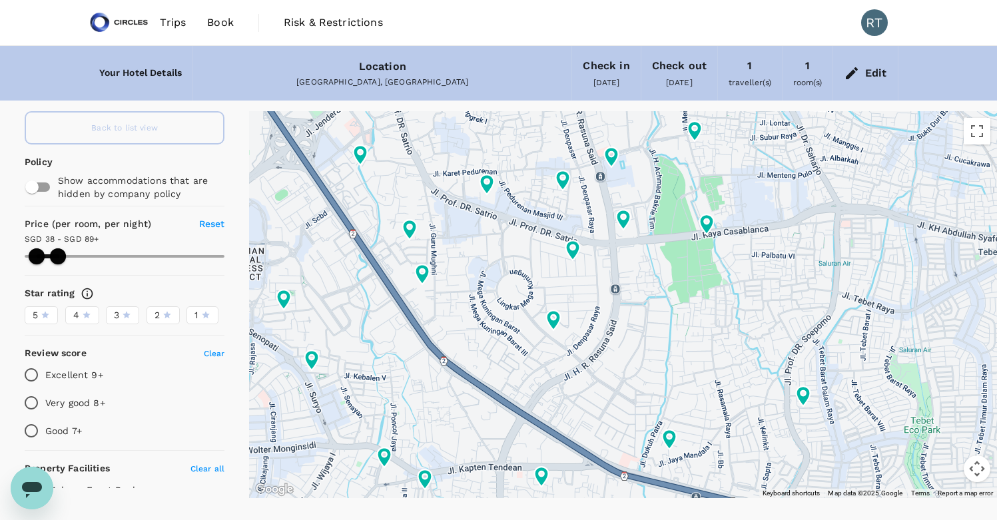
type input "37.74"
type input "88.74"
type input "37.74"
type input "88.74"
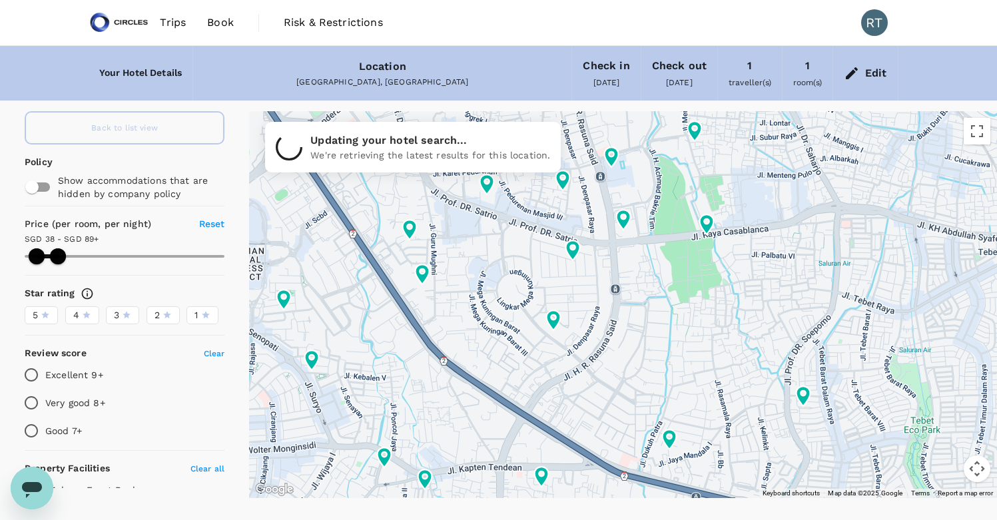
type input "37.74"
type input "88.74"
type input "37.74"
type input "88.74"
type input "37.74"
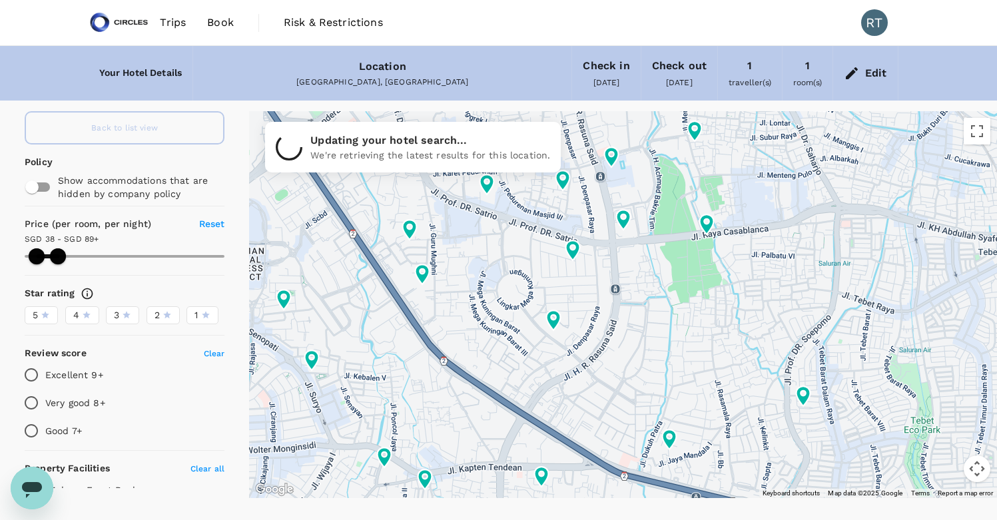
type input "88.74"
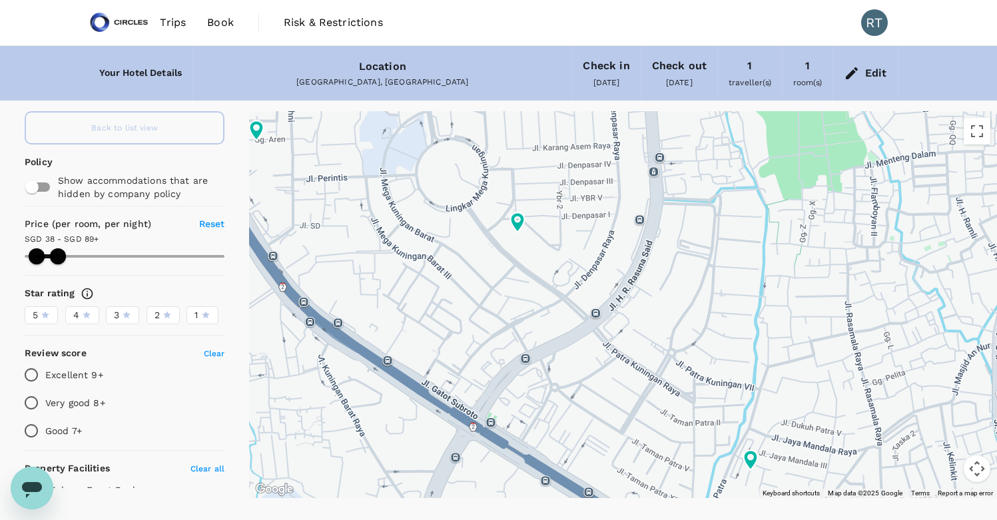
type input "37.74"
type input "88.74"
type input "37.74"
type input "88.74"
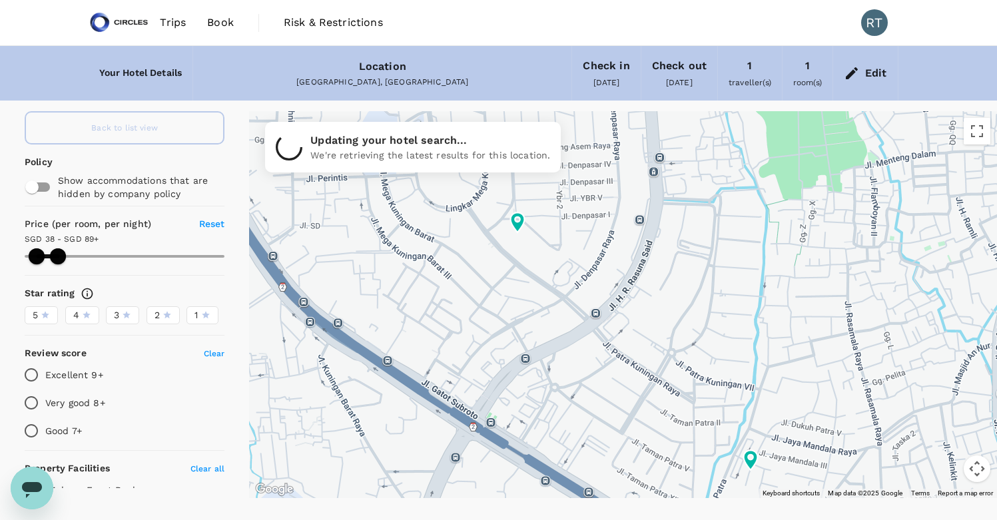
type input "37.74"
type input "88.74"
type input "37.74"
type input "88.74"
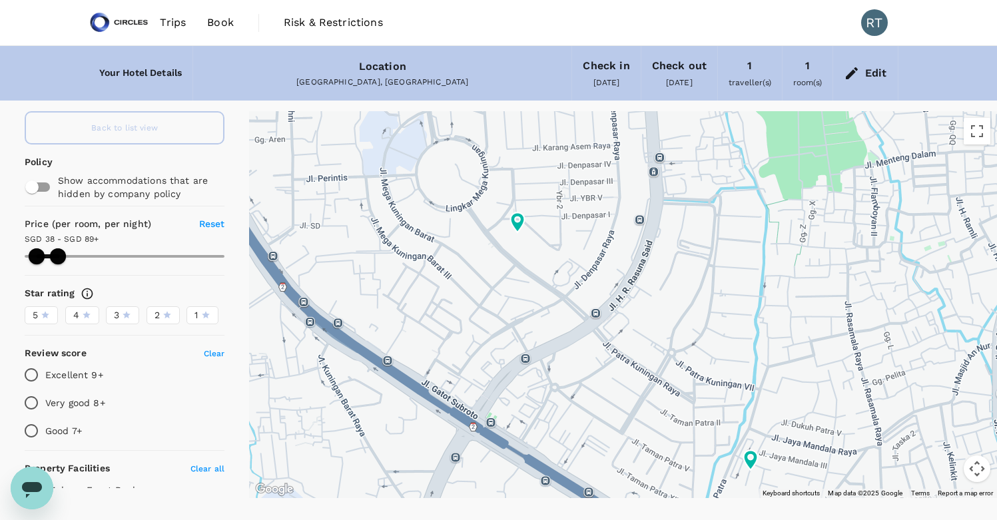
click at [569, 375] on div at bounding box center [623, 304] width 748 height 387
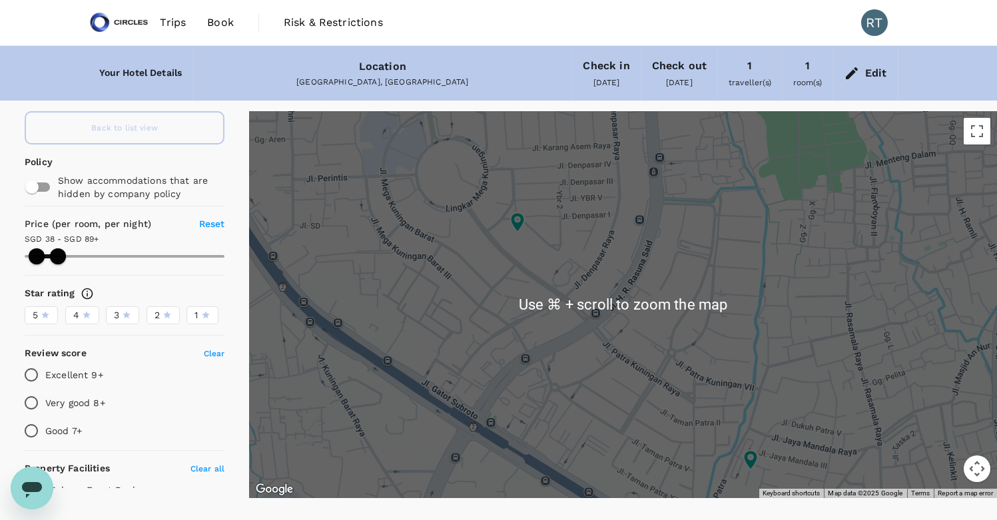
scroll to position [10, 0]
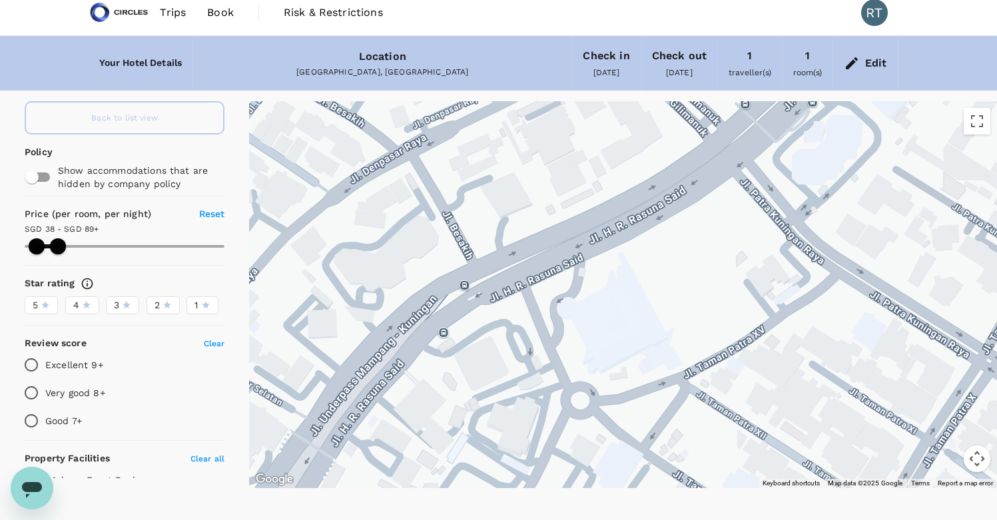
type input "37.74"
type input "88.74"
type input "37.74"
type input "88.74"
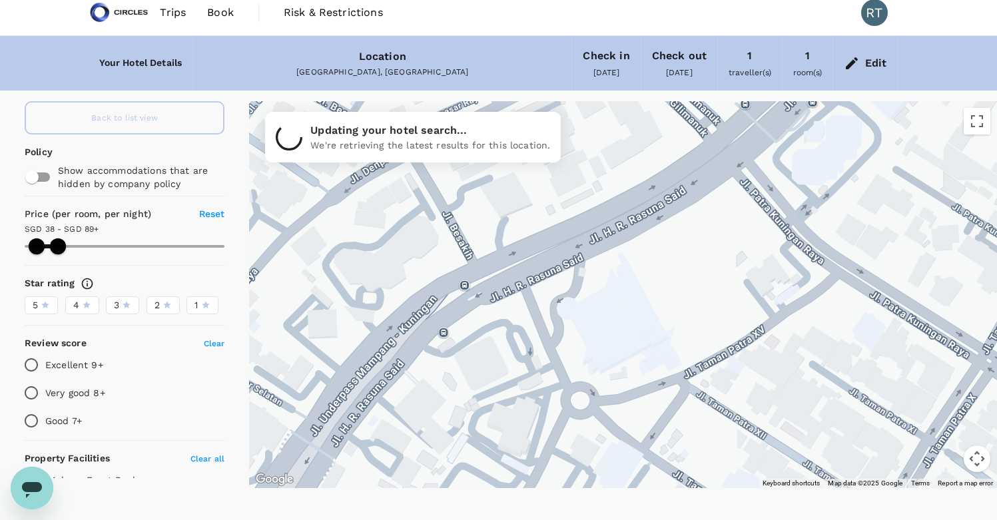
click at [602, 333] on div at bounding box center [623, 294] width 748 height 387
type input "37.74"
type input "88.74"
type input "37.74"
type input "88.74"
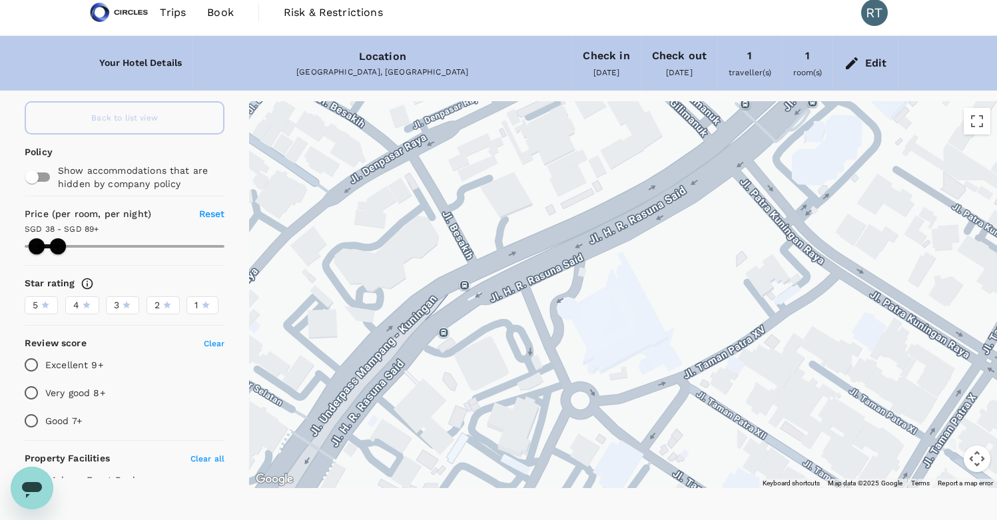
click at [602, 333] on div at bounding box center [623, 294] width 748 height 387
click at [370, 63] on div "Location" at bounding box center [382, 56] width 47 height 19
click at [380, 54] on div "Location" at bounding box center [382, 56] width 47 height 19
click at [868, 65] on div "Edit" at bounding box center [877, 63] width 22 height 19
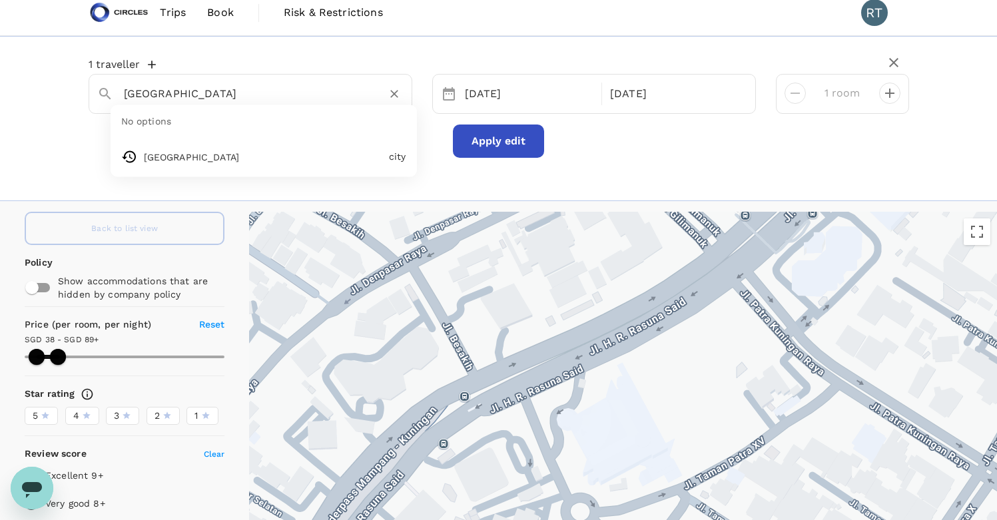
click at [271, 100] on input "[GEOGRAPHIC_DATA]" at bounding box center [245, 93] width 243 height 21
type input "J"
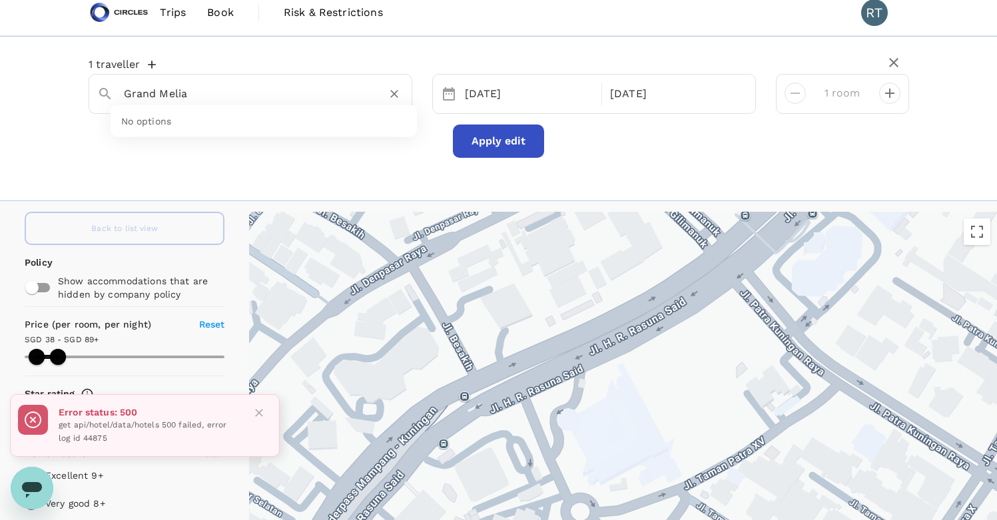
type input "Grand Melia"
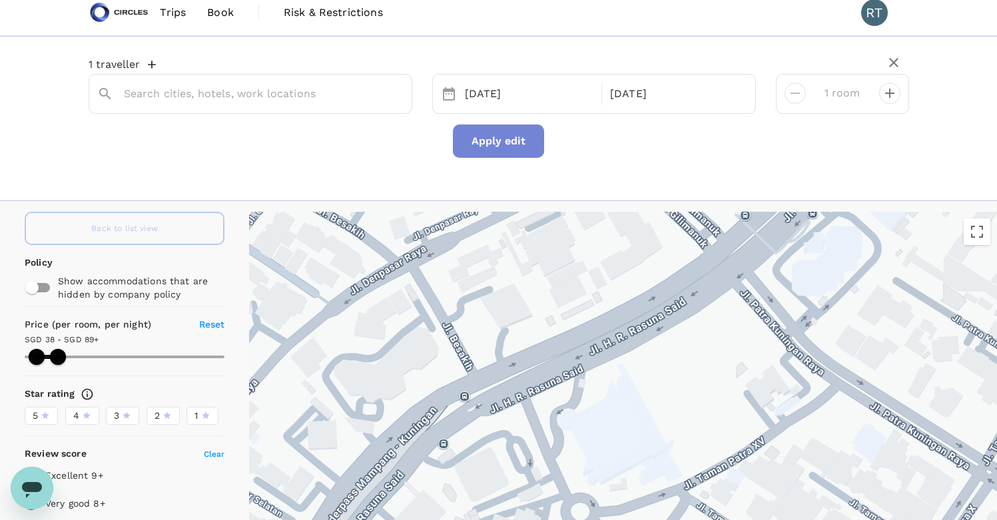
click at [498, 139] on button "Apply edit" at bounding box center [498, 141] width 91 height 33
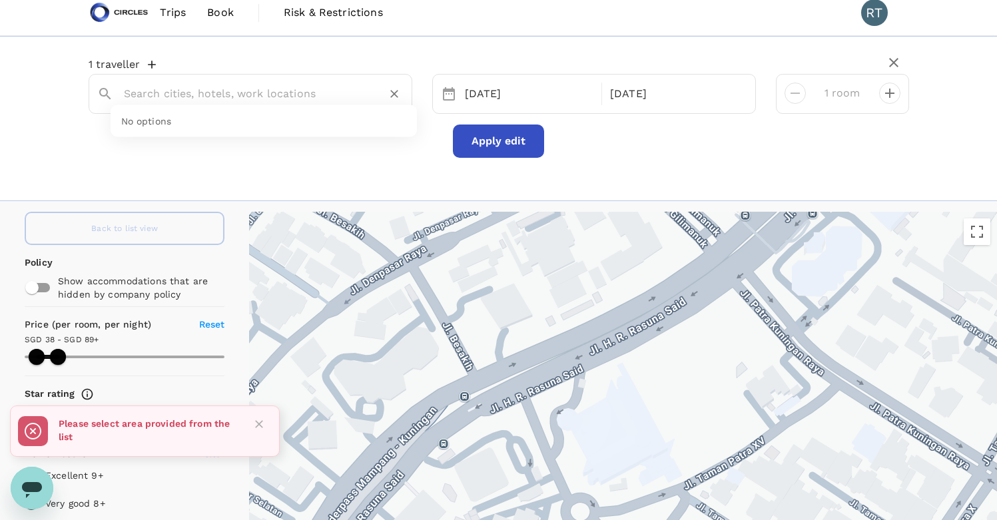
click at [237, 92] on input "text" at bounding box center [245, 93] width 243 height 21
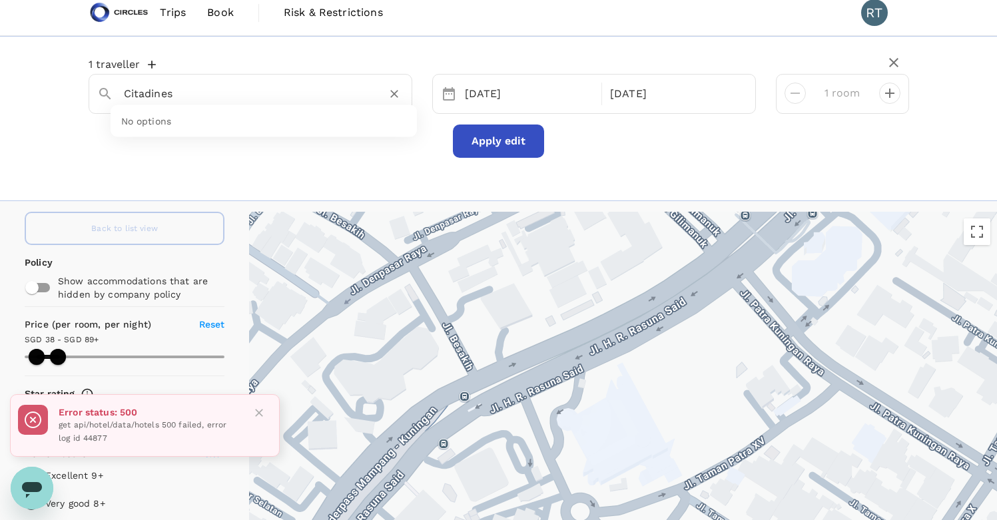
type input "Citadines"
type input "37.74"
type input "88.74"
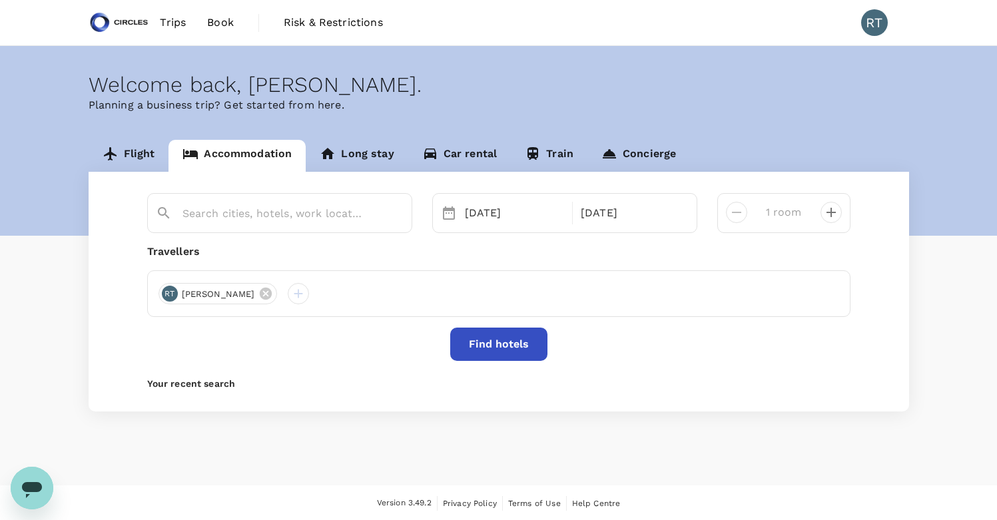
type input "[GEOGRAPHIC_DATA]"
click at [289, 216] on input "[GEOGRAPHIC_DATA]" at bounding box center [275, 213] width 184 height 21
click at [394, 213] on icon "Clear" at bounding box center [394, 215] width 8 height 8
drag, startPoint x: 327, startPoint y: 216, endPoint x: 375, endPoint y: 213, distance: 48.0
click at [327, 216] on input "text" at bounding box center [275, 213] width 184 height 21
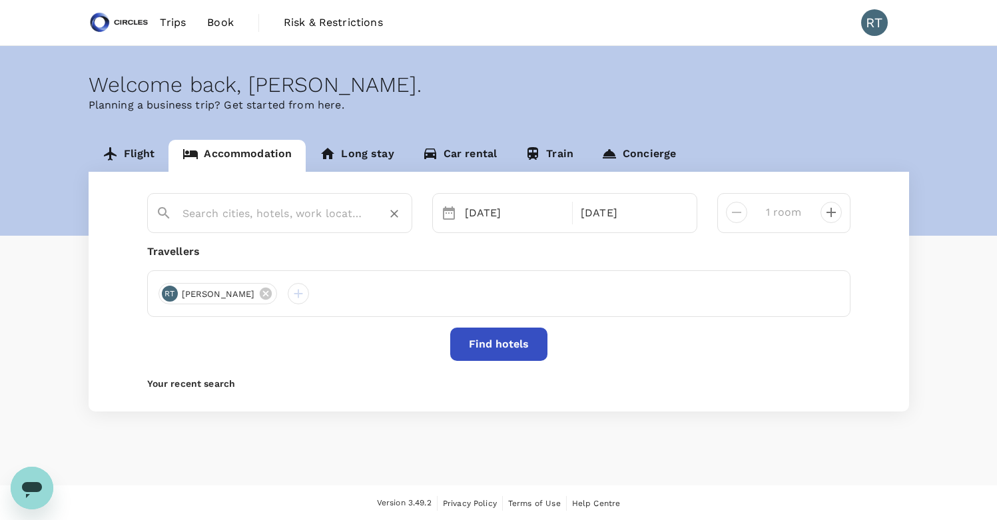
click at [297, 215] on input "text" at bounding box center [275, 213] width 184 height 21
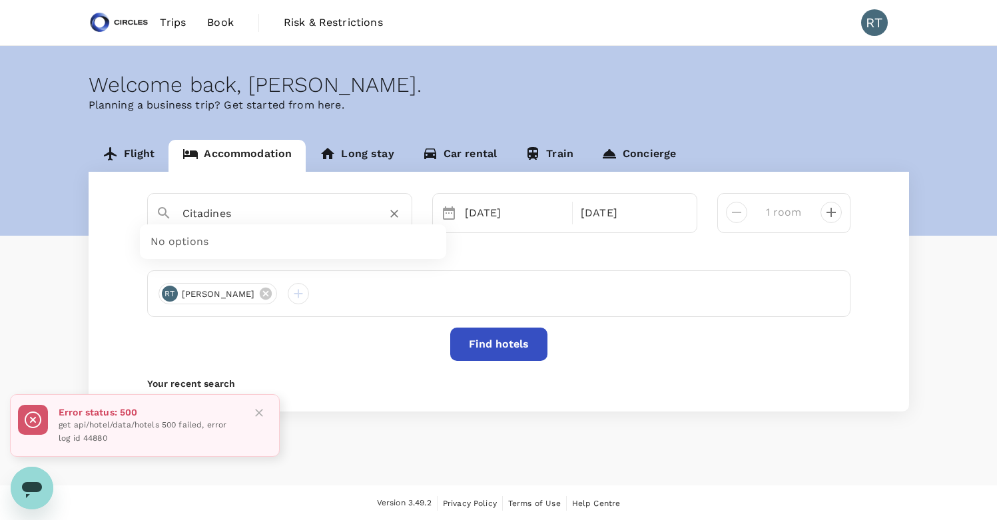
type input "Citadines"
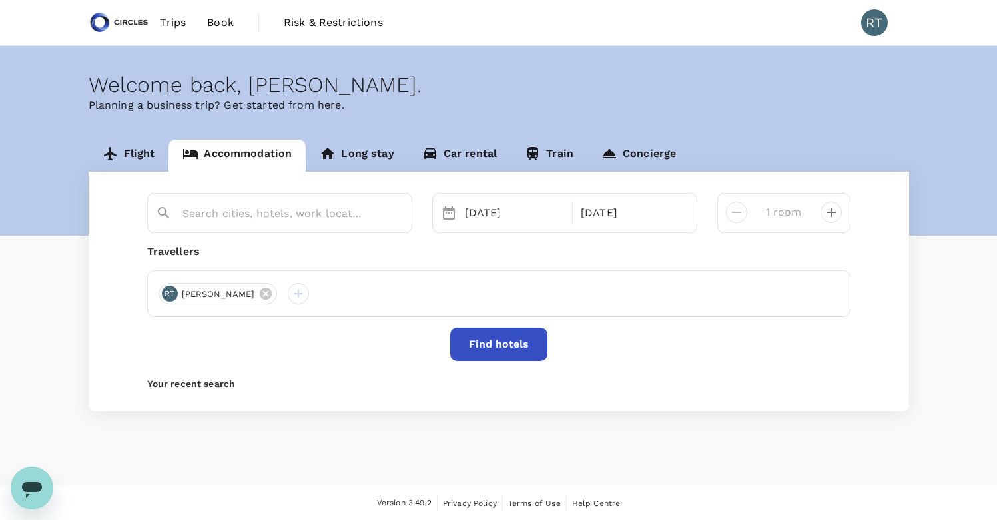
type input "[GEOGRAPHIC_DATA]"
click at [472, 347] on button "Find hotels" at bounding box center [498, 344] width 97 height 33
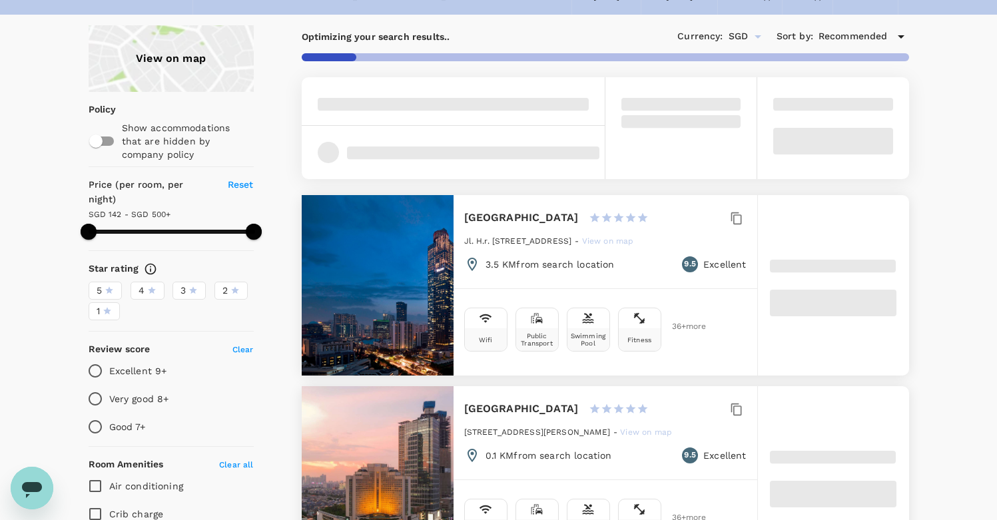
scroll to position [87, 0]
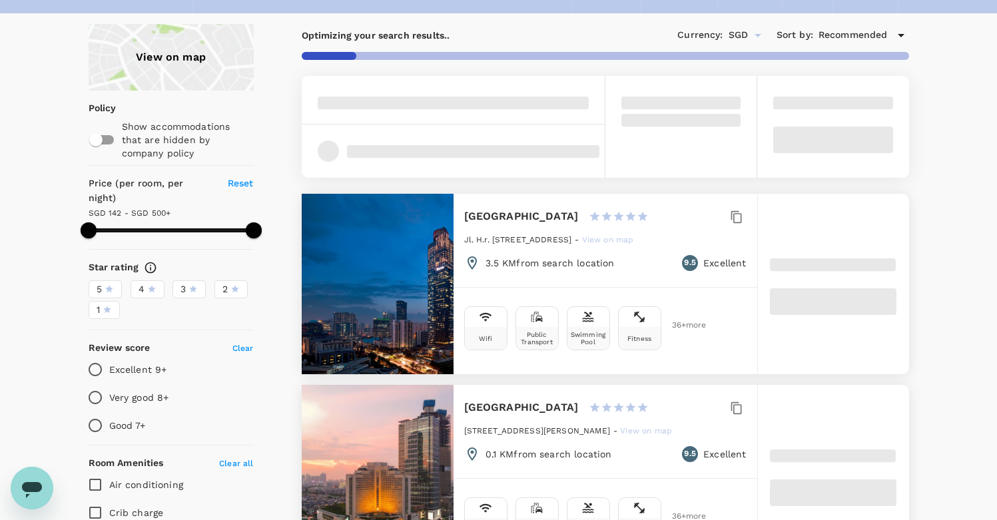
type input "499.24"
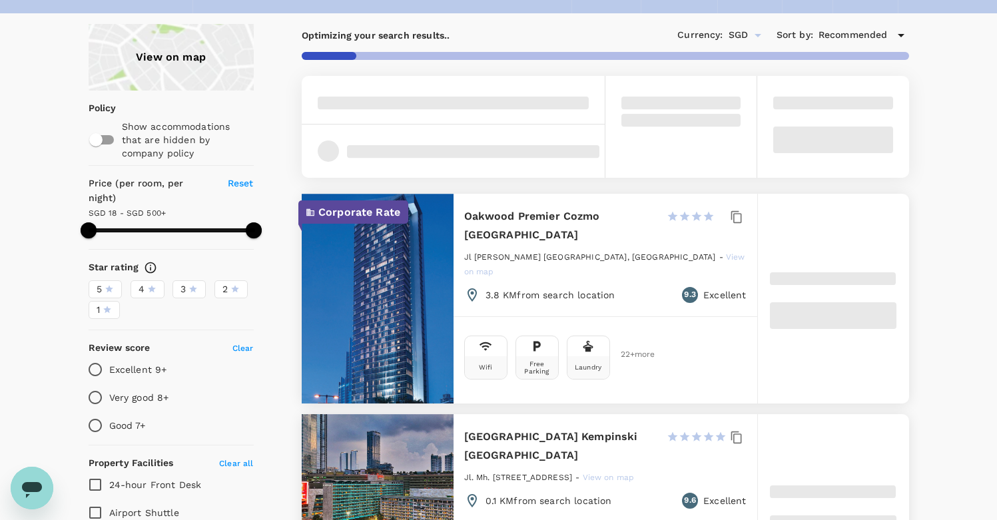
type input "18.24"
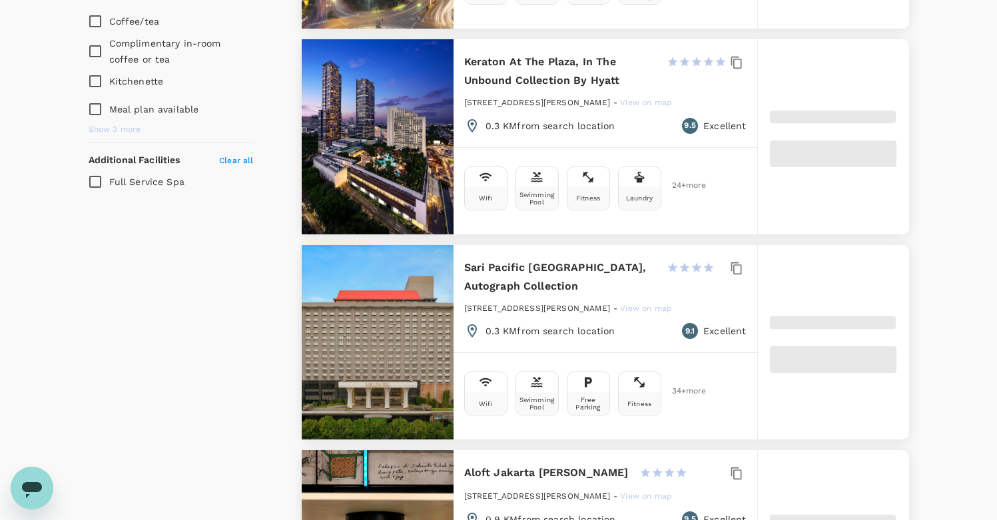
scroll to position [1095, 0]
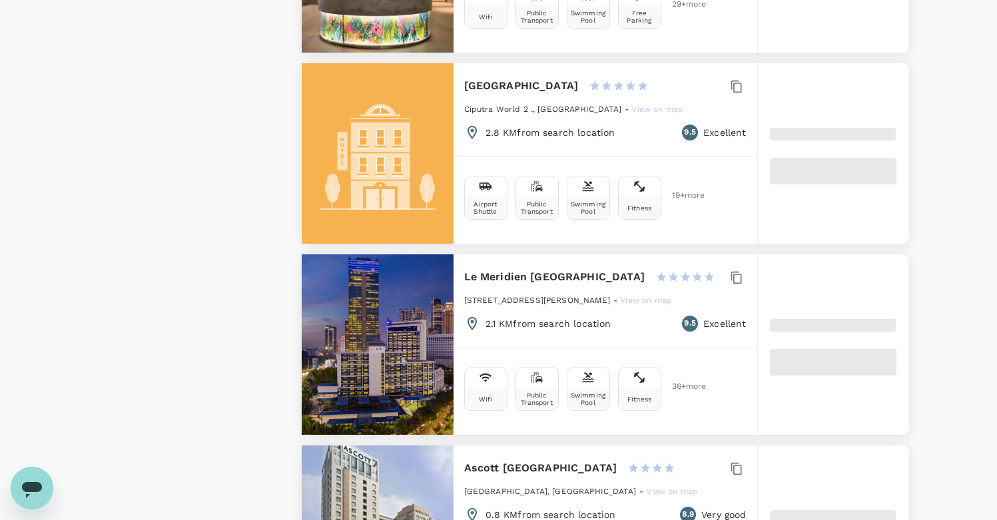
type input "499.74"
type input "7.74"
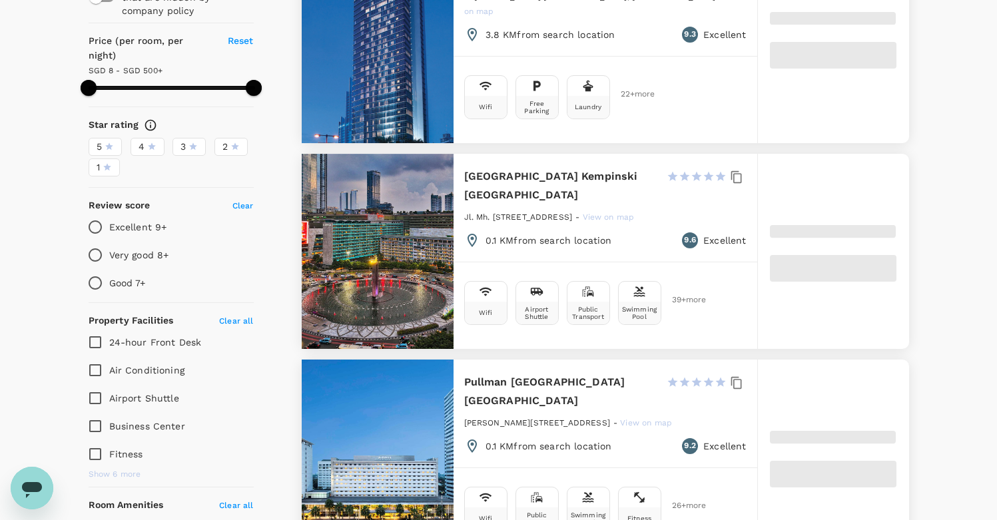
scroll to position [0, 0]
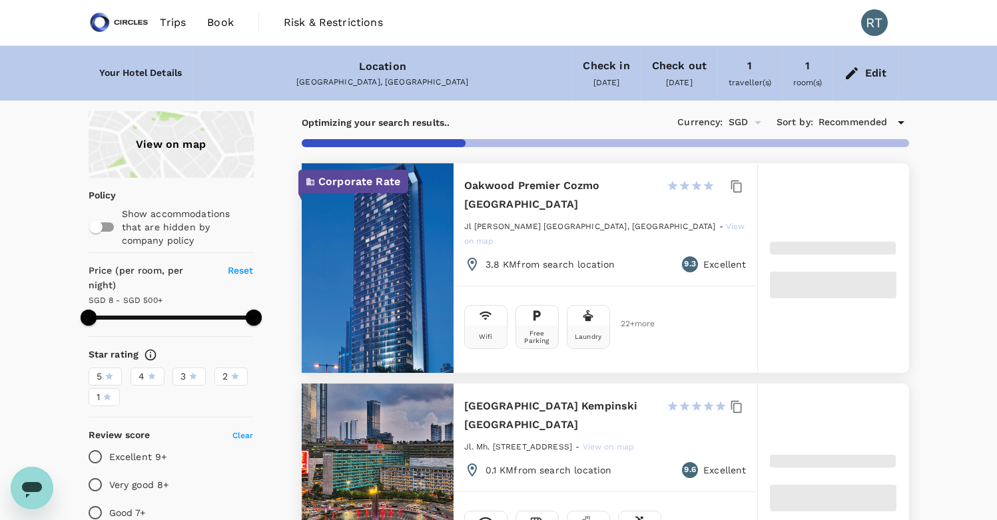
type input "499.74"
type input "224.74"
type input "499.74"
click at [161, 308] on span at bounding box center [171, 318] width 165 height 20
type input "224.74"
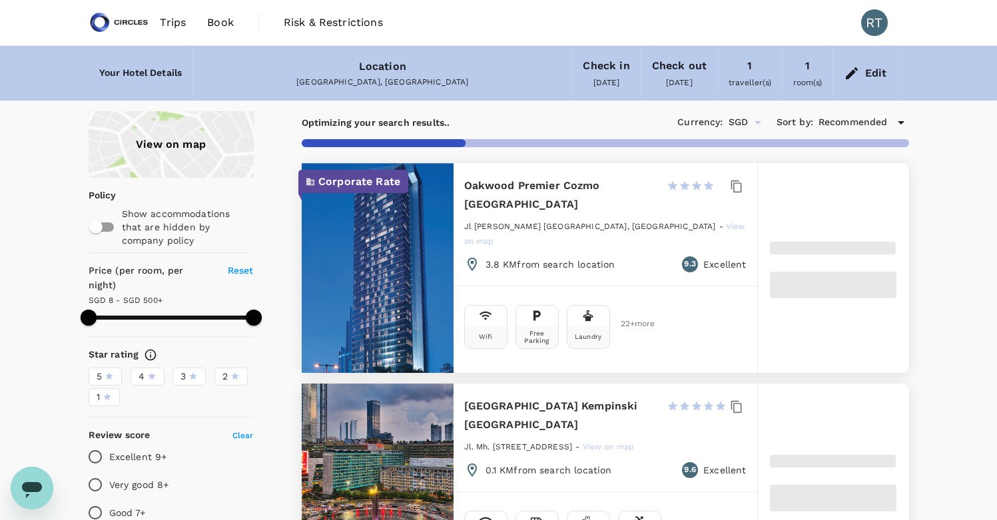
type input "499.74"
type input "224.74"
type input "499.74"
type input "224.74"
type input "499.74"
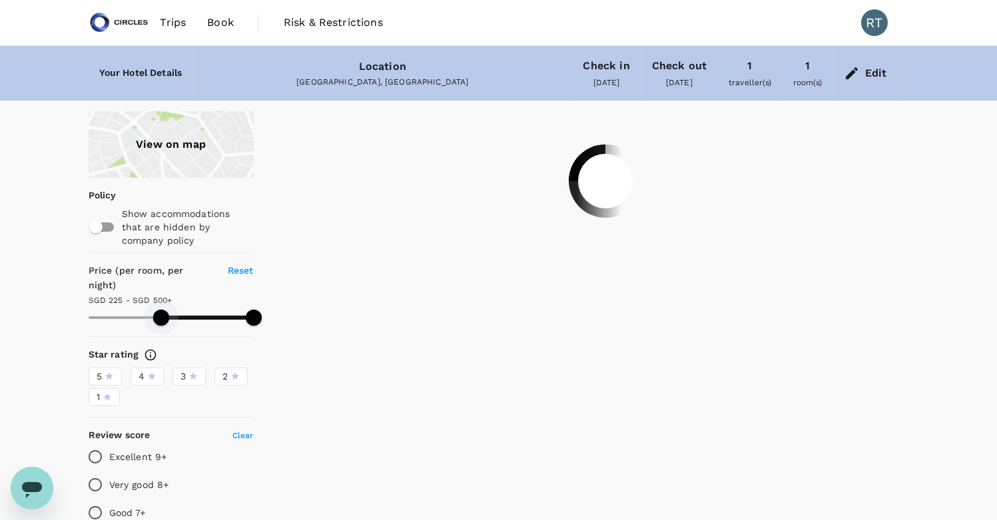
type input "224.74"
type input "499.74"
type input "222.74"
type input "499.74"
type input "208.74"
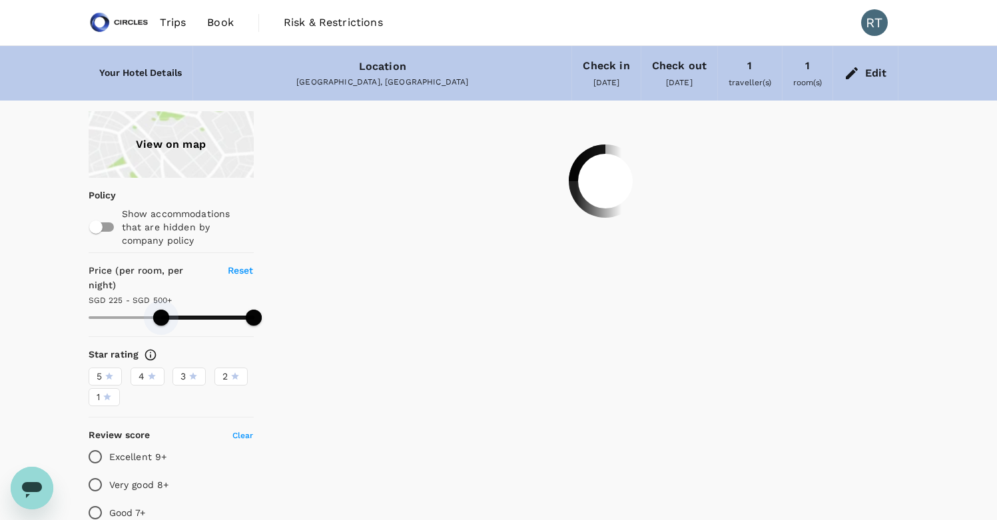
type input "499.74"
type input "183.74"
type input "499.74"
type input "165.74"
type input "499.74"
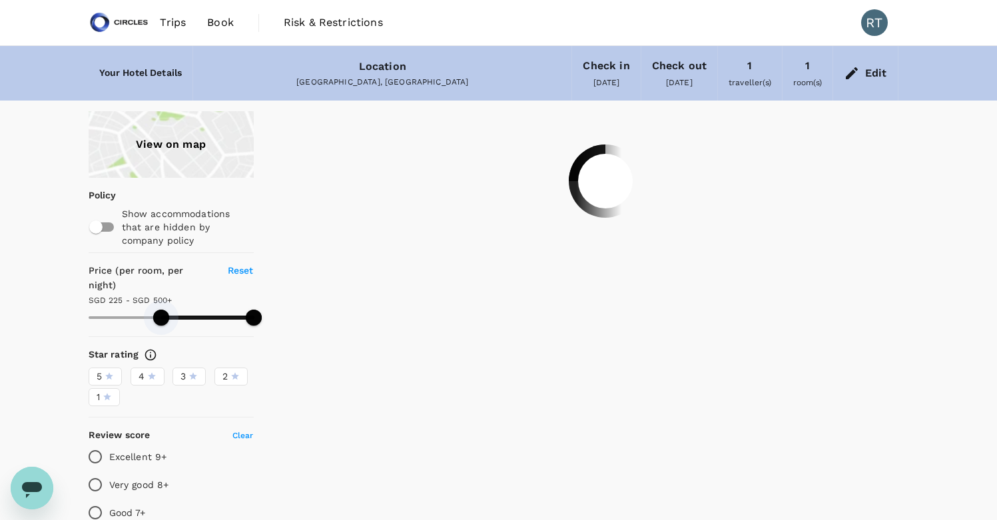
type input "127.74"
type input "499.74"
type input "127.74"
type input "499.74"
type input "109.74"
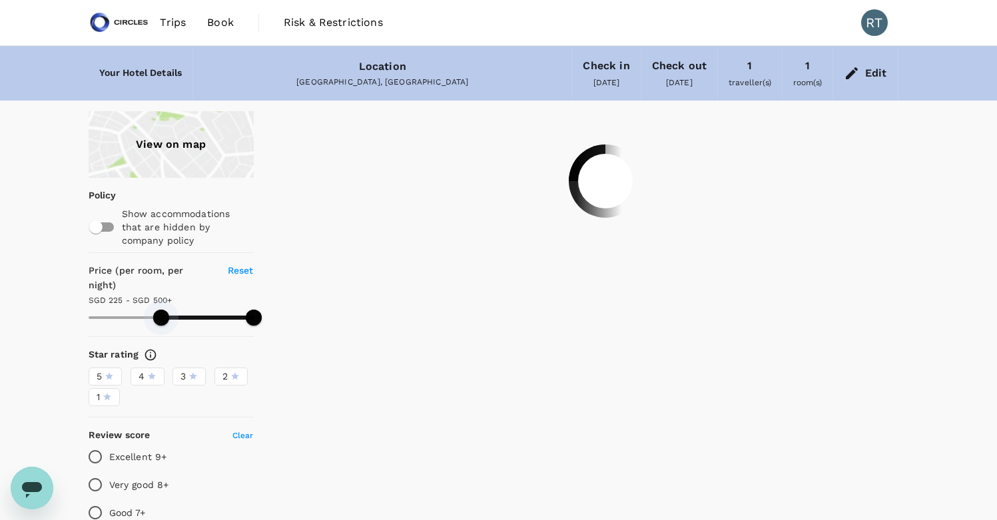
type input "499.74"
type input "89.74"
type input "499.74"
type input "73.74"
type input "499.74"
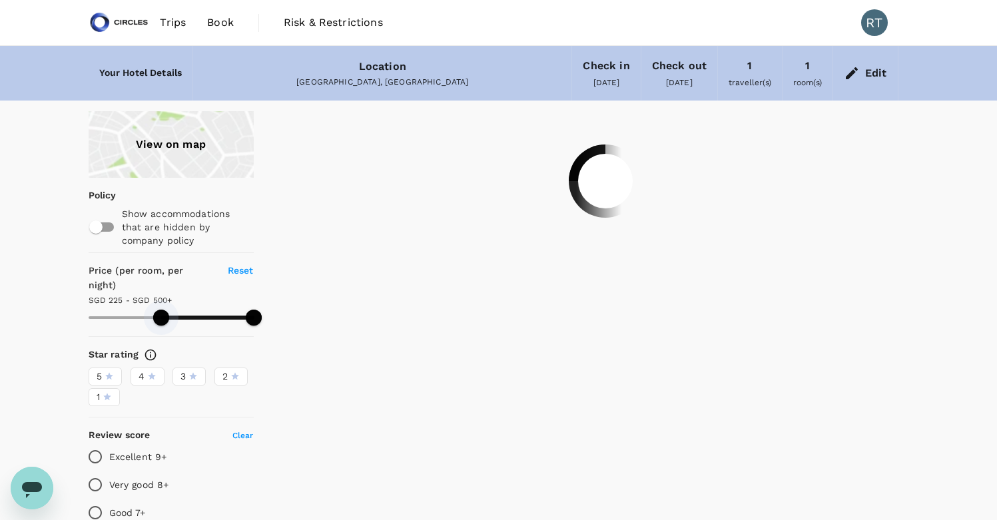
type input "40.74"
type input "499.74"
type input "24.74"
type input "499.74"
type input "16.74"
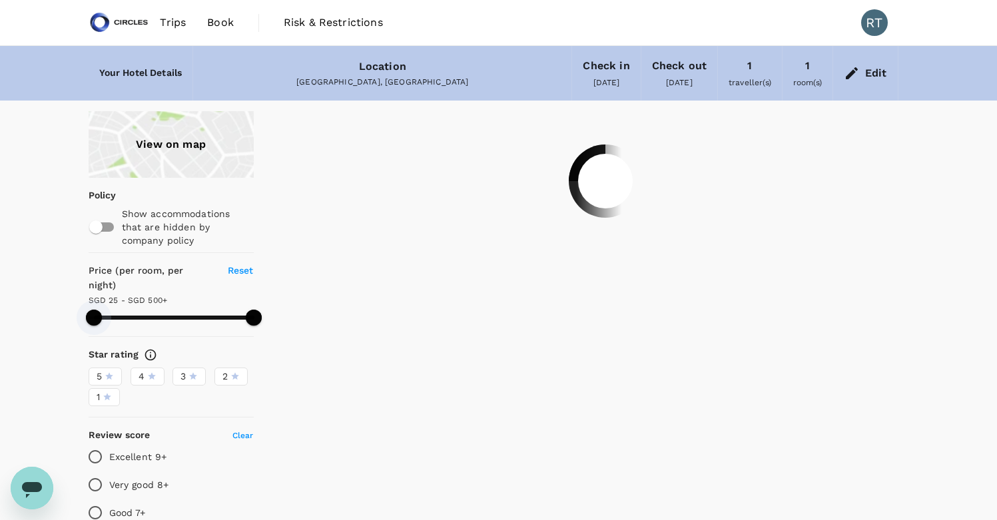
type input "499.74"
type input "10.74"
type input "499.74"
type input "7.74"
drag, startPoint x: 161, startPoint y: 305, endPoint x: 70, endPoint y: 307, distance: 91.3
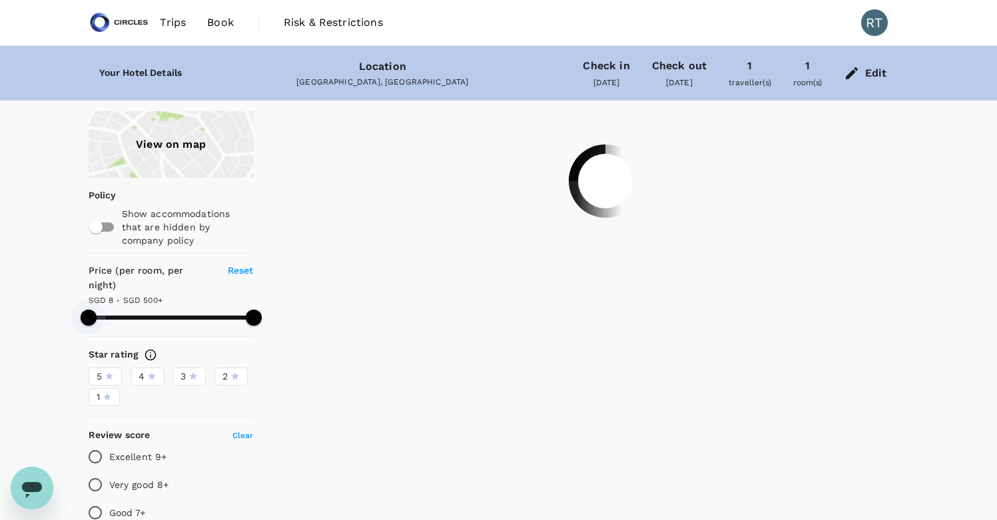
drag, startPoint x: 249, startPoint y: 301, endPoint x: 143, endPoint y: 308, distance: 106.8
click at [143, 310] on span at bounding box center [142, 318] width 16 height 16
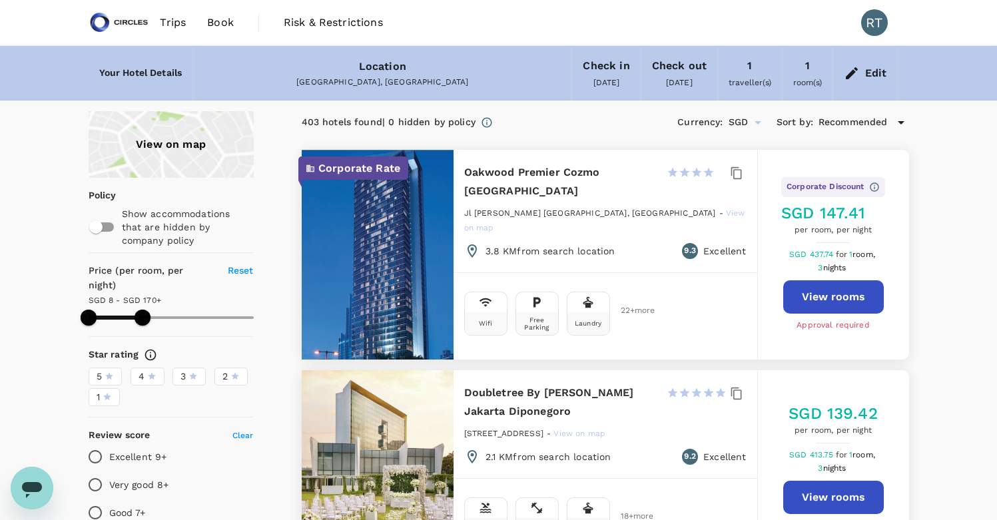
type input "169.74"
